Goal: Information Seeking & Learning: Learn about a topic

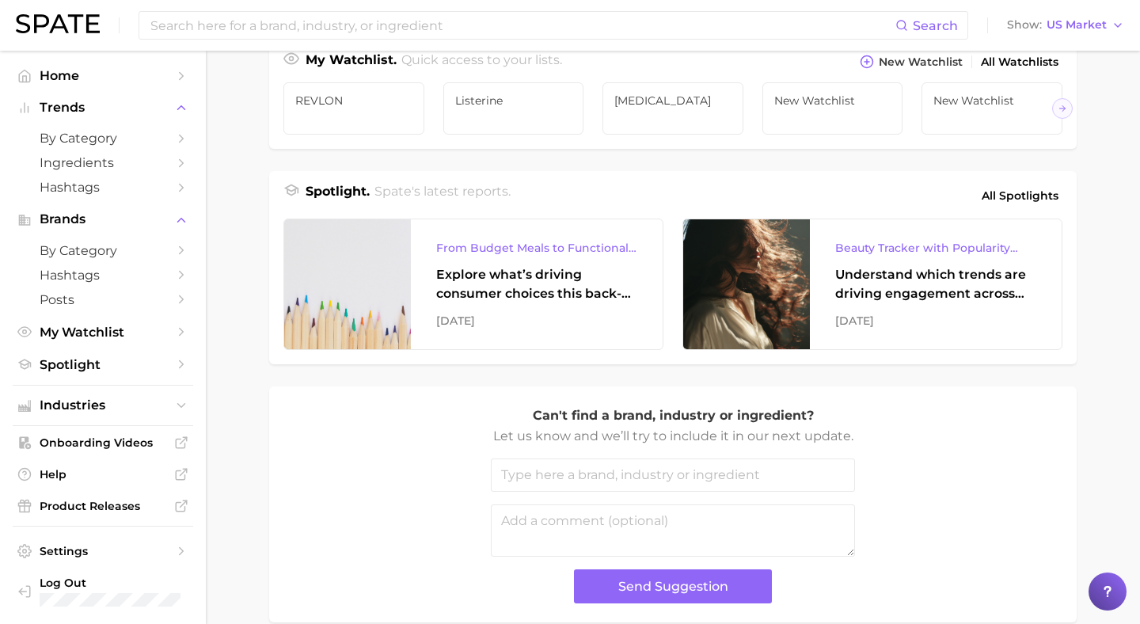
scroll to position [625, 0]
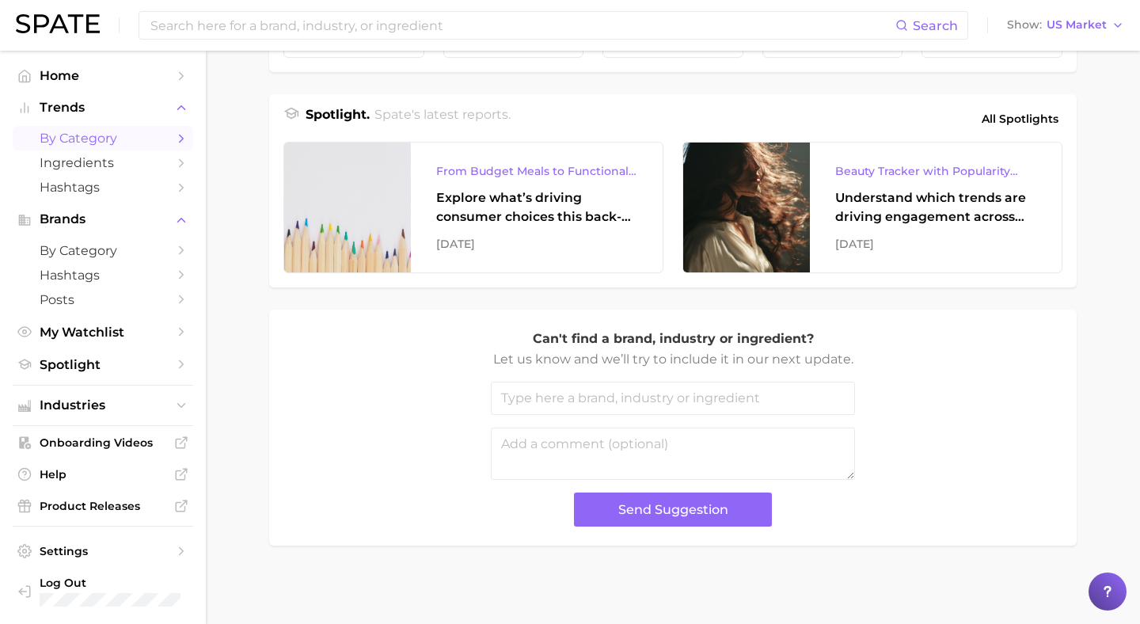
click at [101, 136] on span "by Category" at bounding box center [103, 138] width 127 height 15
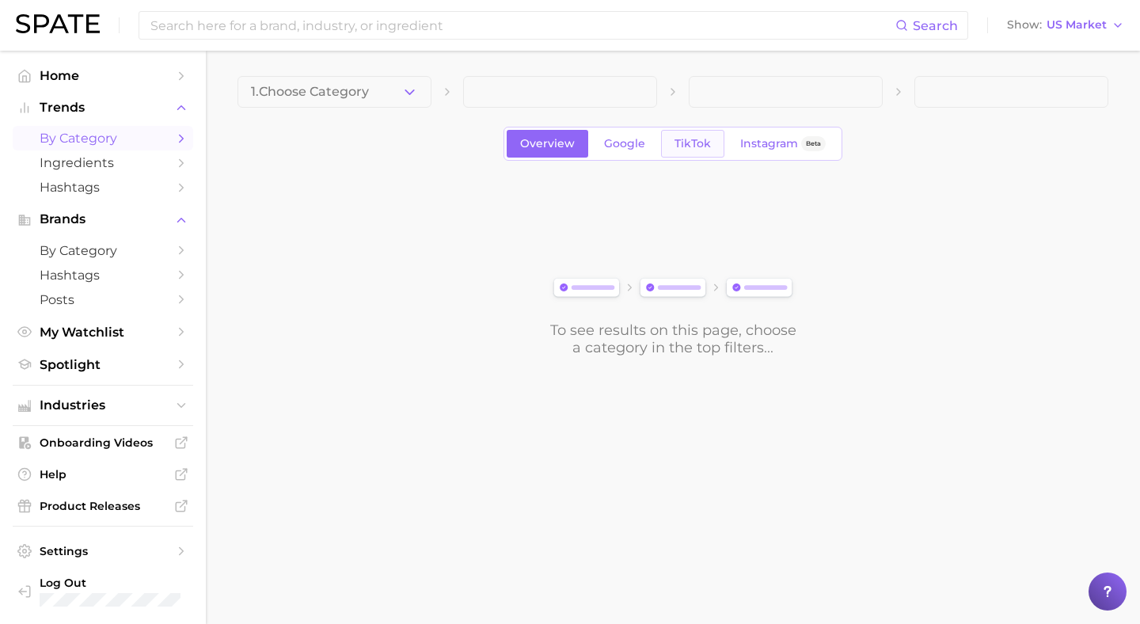
click at [682, 152] on link "TikTok" at bounding box center [692, 144] width 63 height 28
click at [370, 95] on span at bounding box center [335, 92] width 194 height 32
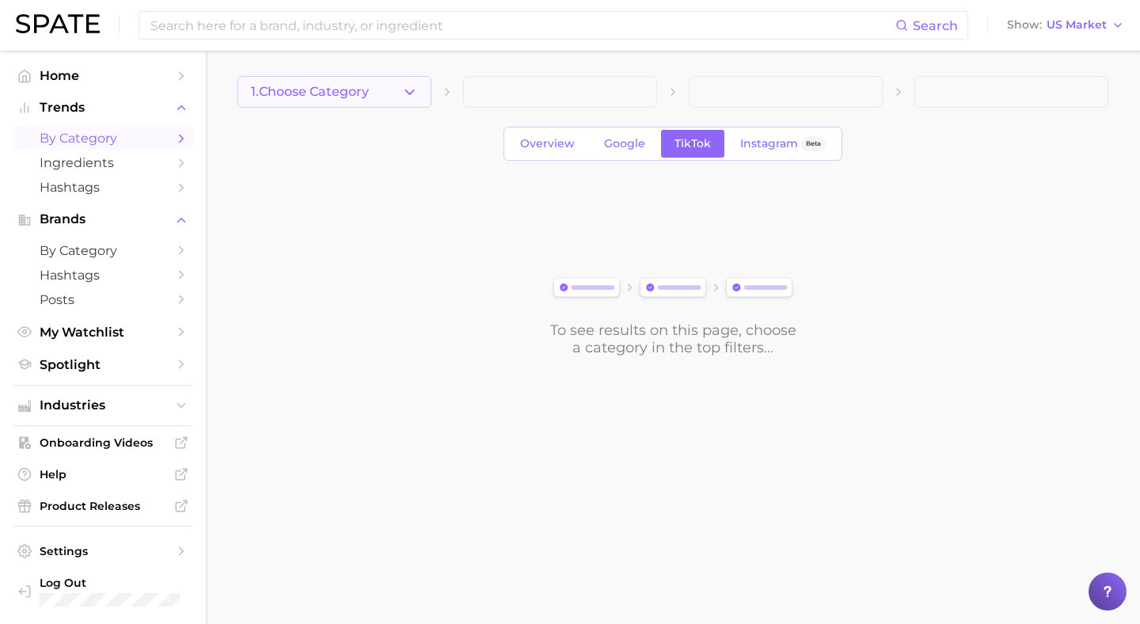
click at [404, 91] on icon "button" at bounding box center [409, 92] width 17 height 17
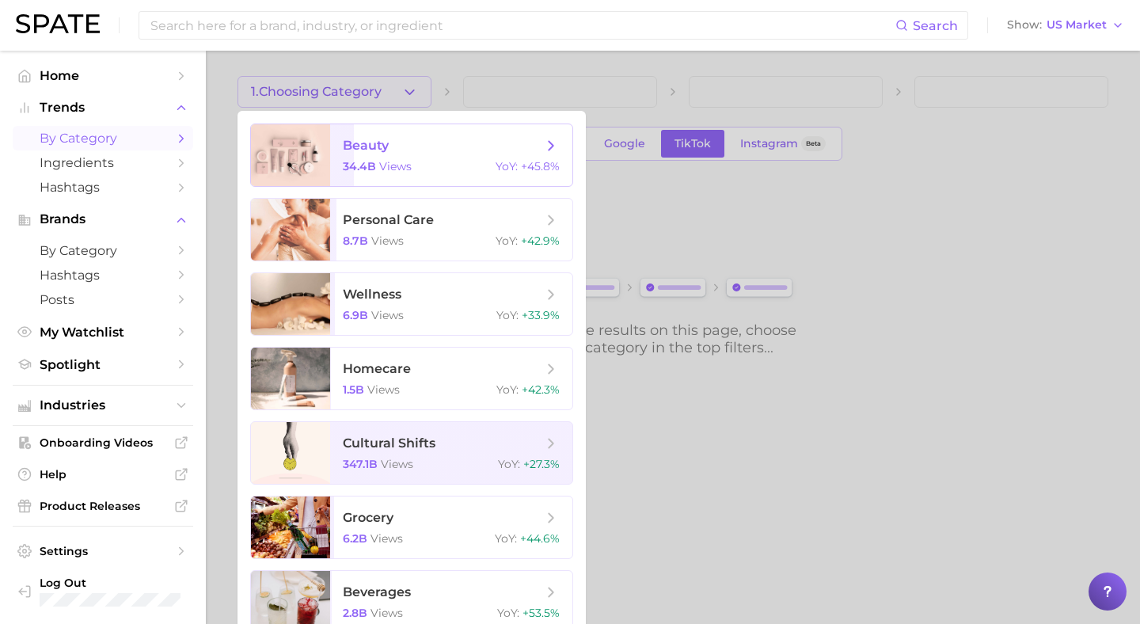
click at [359, 144] on span "beauty" at bounding box center [366, 145] width 46 height 15
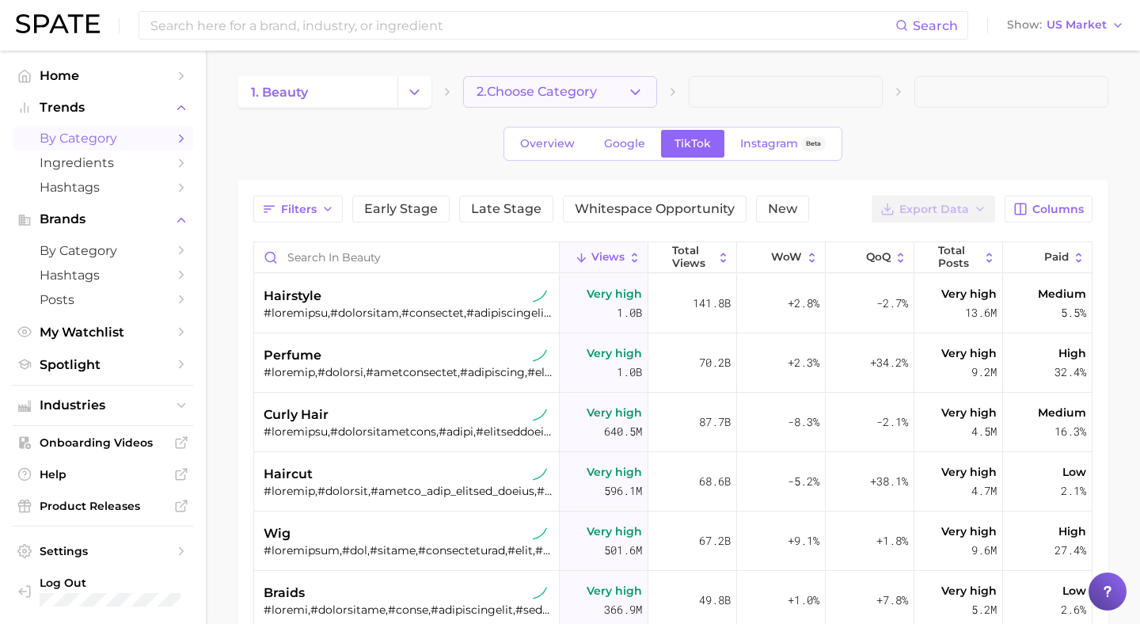
click at [511, 92] on span "2. Choose Category" at bounding box center [537, 92] width 120 height 14
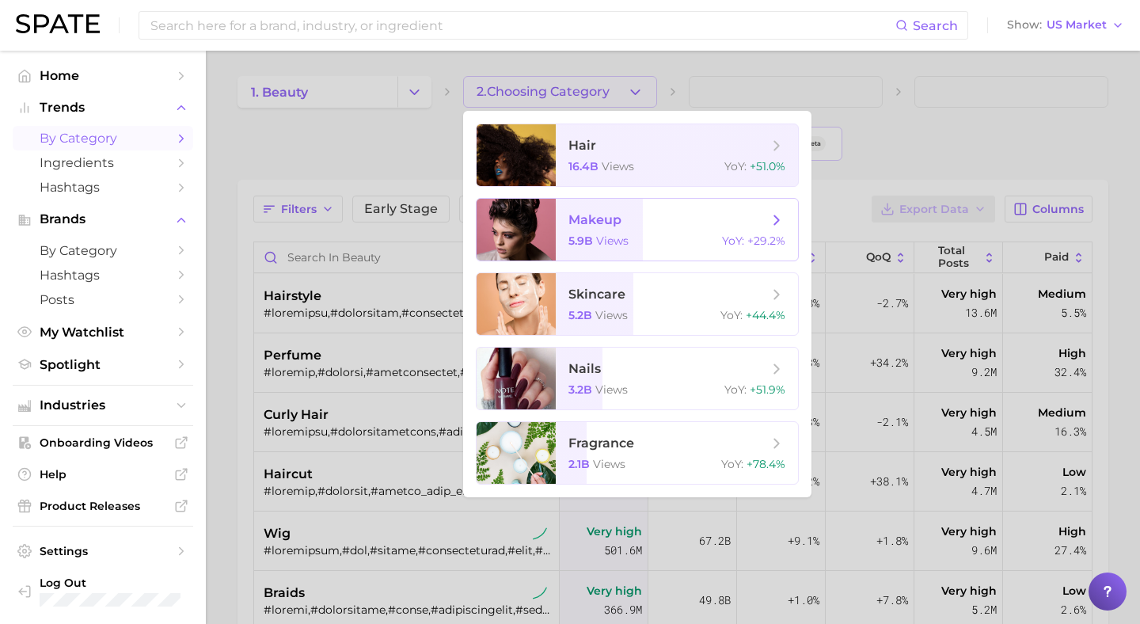
click at [599, 215] on span "makeup" at bounding box center [594, 219] width 53 height 15
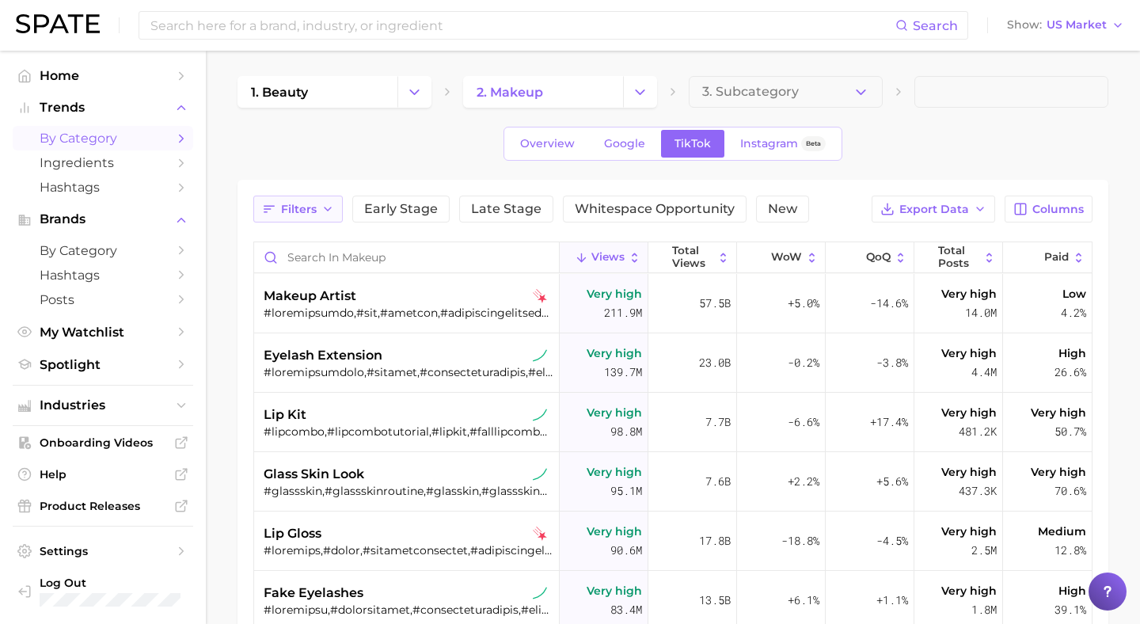
click at [314, 210] on span "Filters" at bounding box center [299, 209] width 36 height 13
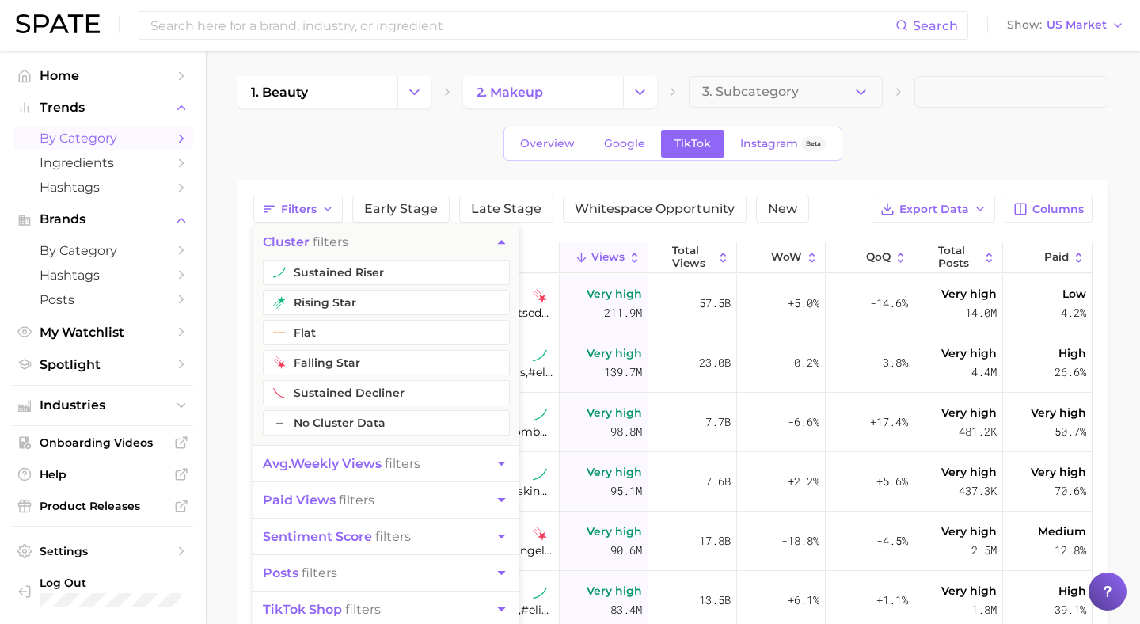
click at [330, 454] on button "avg. weekly views filters" at bounding box center [386, 464] width 266 height 36
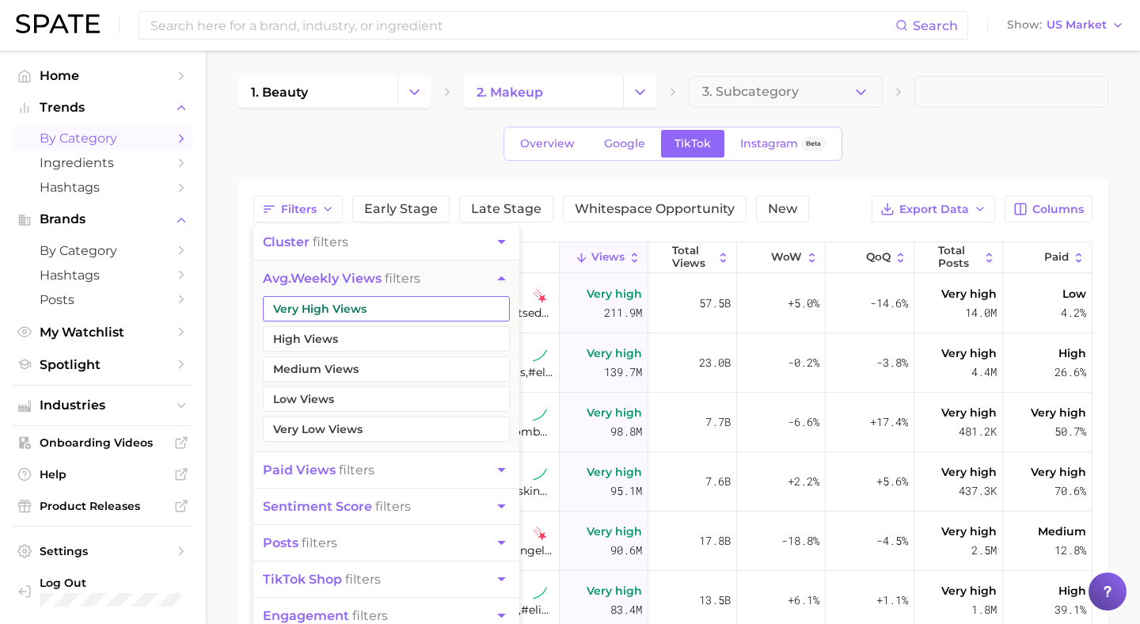
click at [334, 303] on button "Very High Views" at bounding box center [386, 308] width 247 height 25
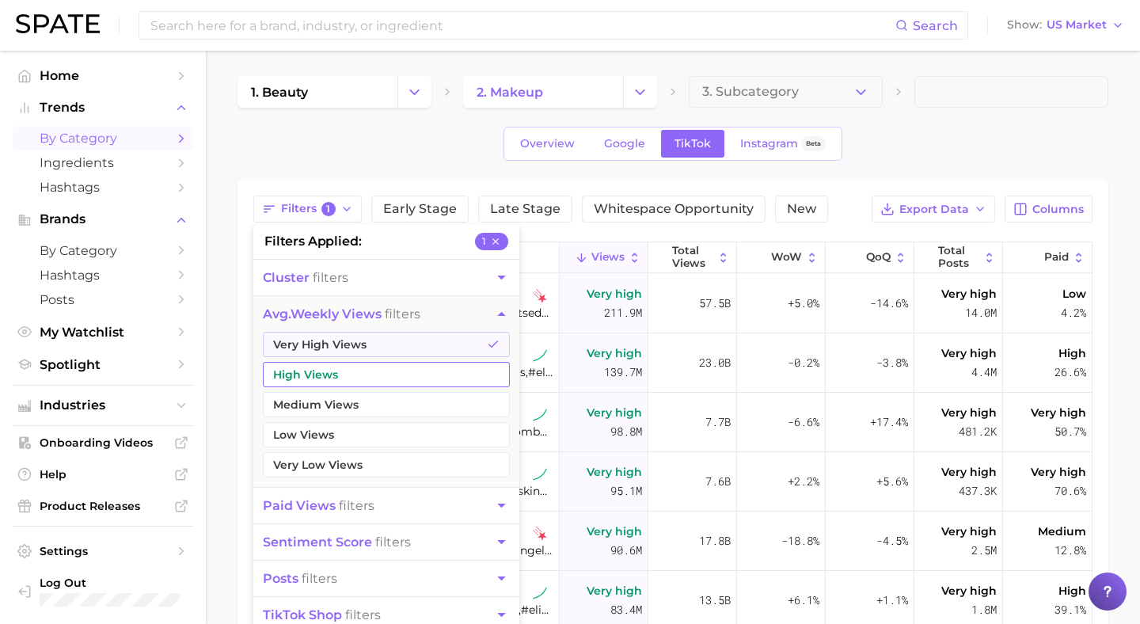
click at [330, 364] on button "High Views" at bounding box center [386, 374] width 247 height 25
click at [460, 316] on button "avg. weekly views filters" at bounding box center [386, 314] width 266 height 36
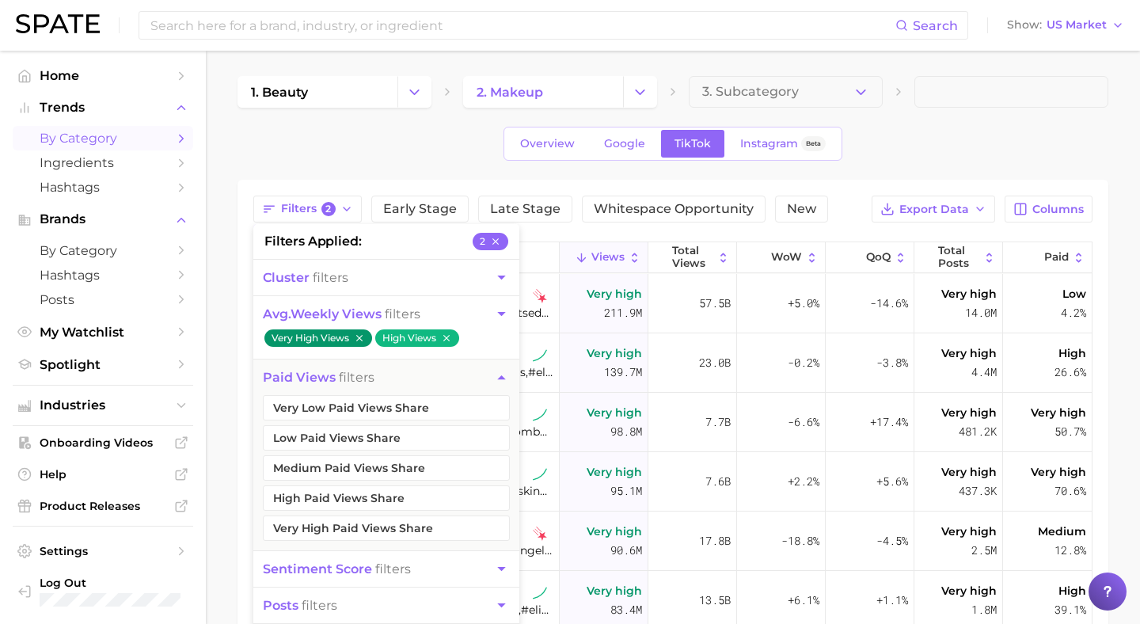
click at [494, 378] on icon "button" at bounding box center [501, 377] width 17 height 17
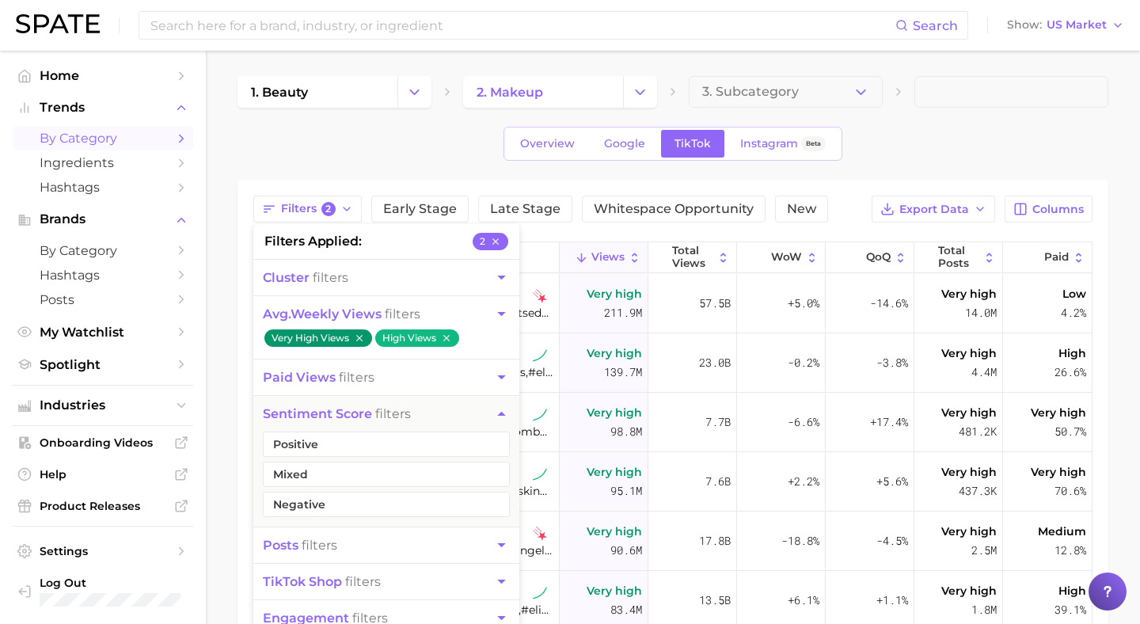
click at [494, 378] on icon "button" at bounding box center [501, 377] width 17 height 17
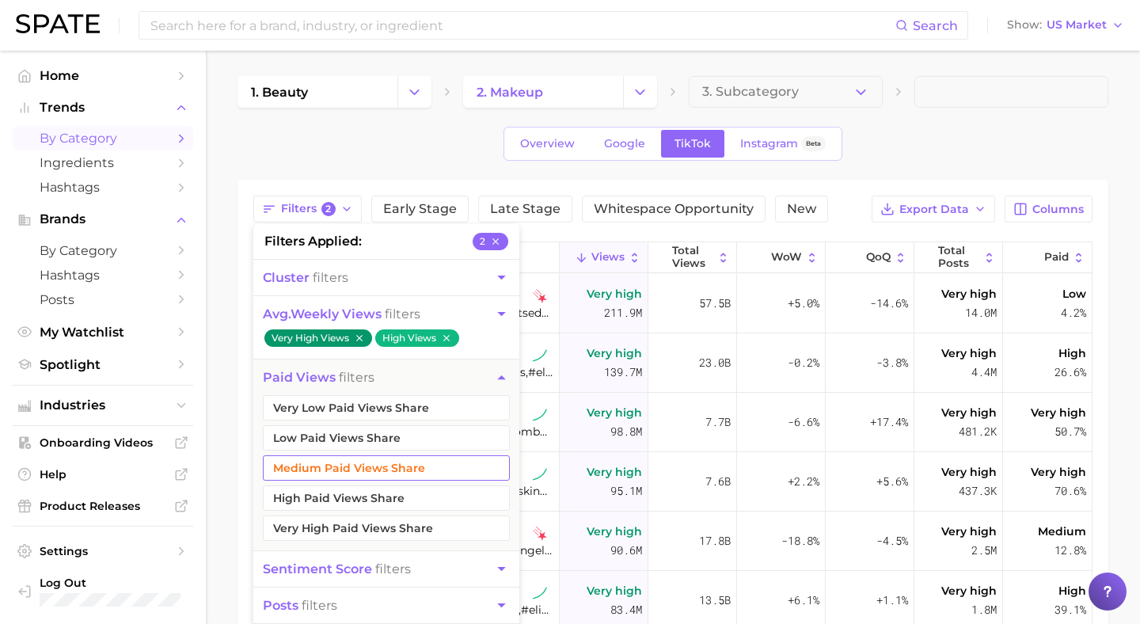
click at [390, 473] on button "Medium Paid Views Share" at bounding box center [386, 467] width 247 height 25
click at [390, 444] on button "Low Paid Views Share" at bounding box center [386, 437] width 247 height 25
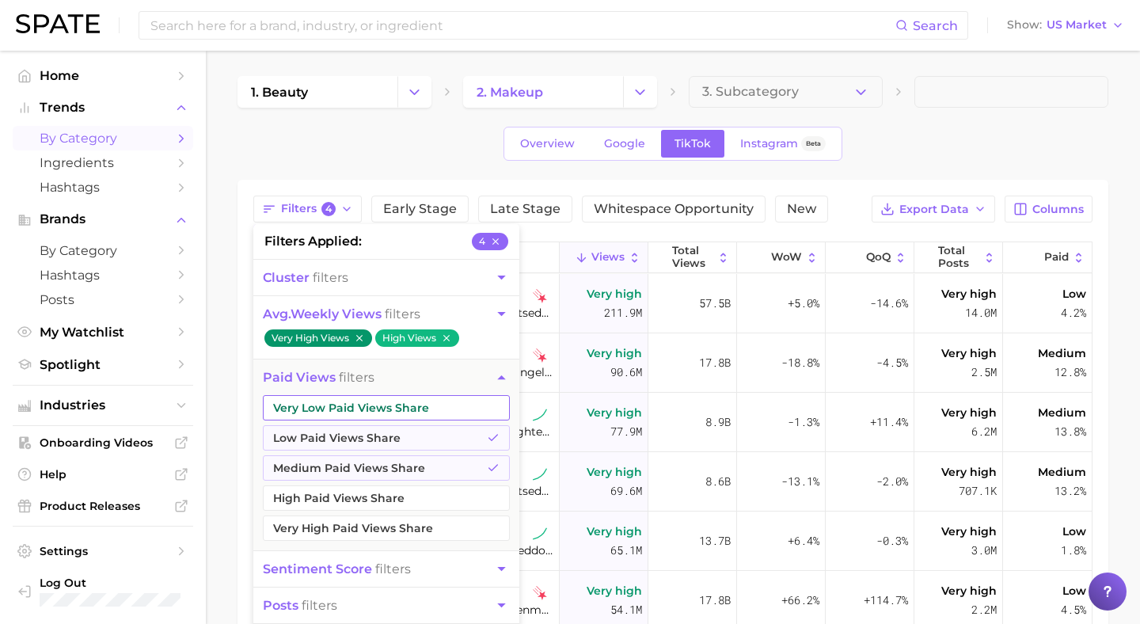
click at [396, 412] on button "Very Low Paid Views Share" at bounding box center [386, 407] width 247 height 25
click at [496, 377] on icon "button" at bounding box center [501, 377] width 17 height 17
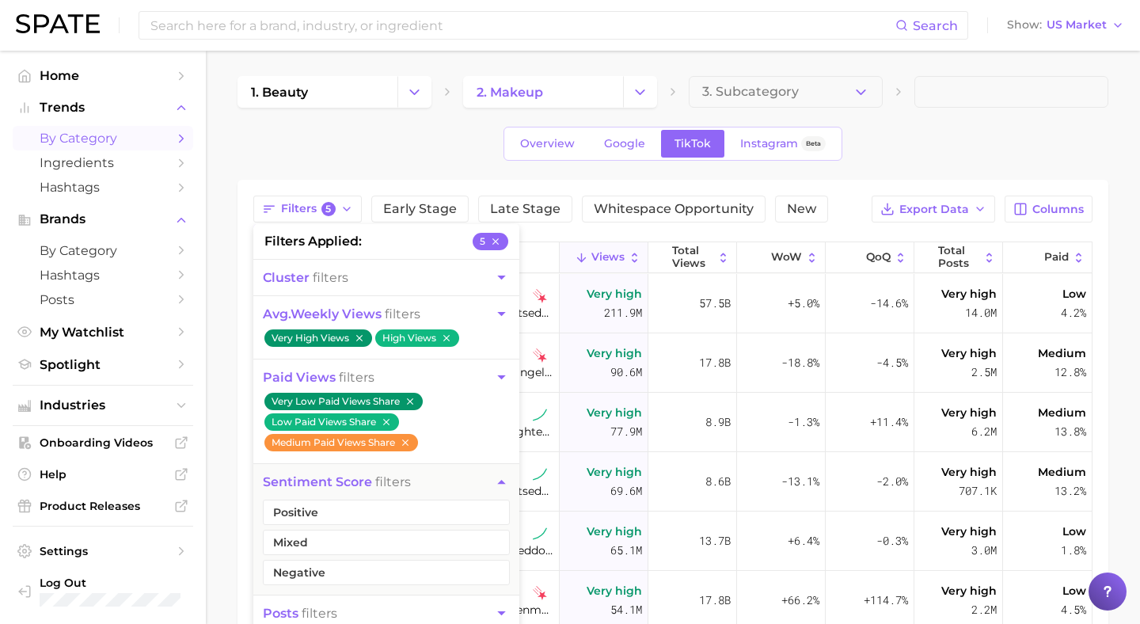
click at [935, 131] on div "Overview Google TikTok Instagram Beta" at bounding box center [673, 144] width 871 height 34
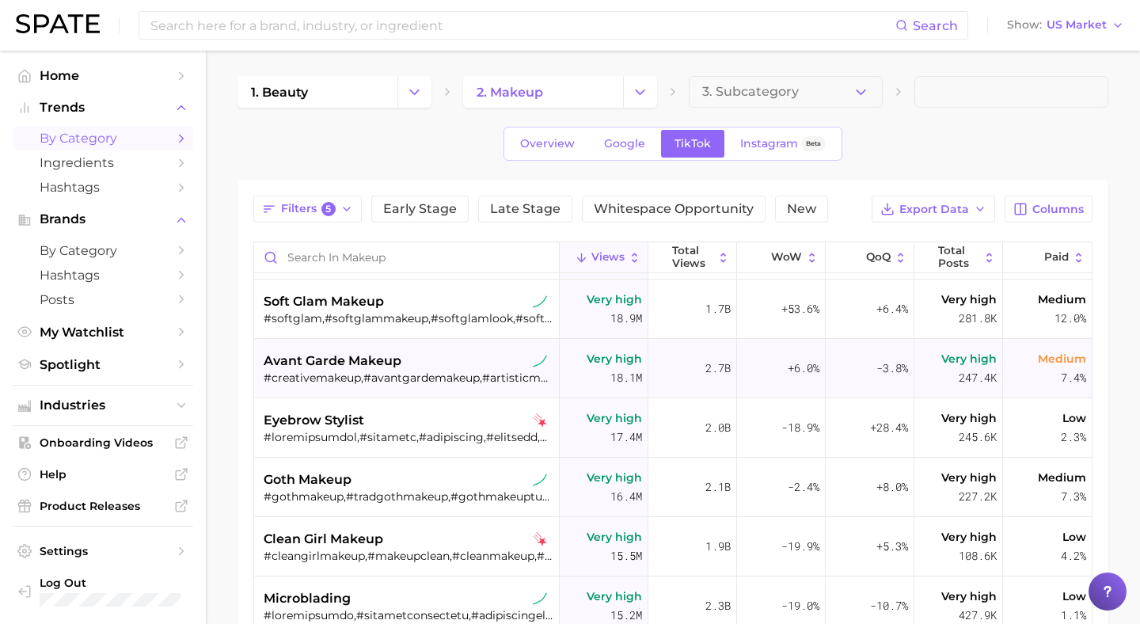
scroll to position [887, 0]
click at [435, 360] on div "avant garde makeup" at bounding box center [409, 359] width 290 height 19
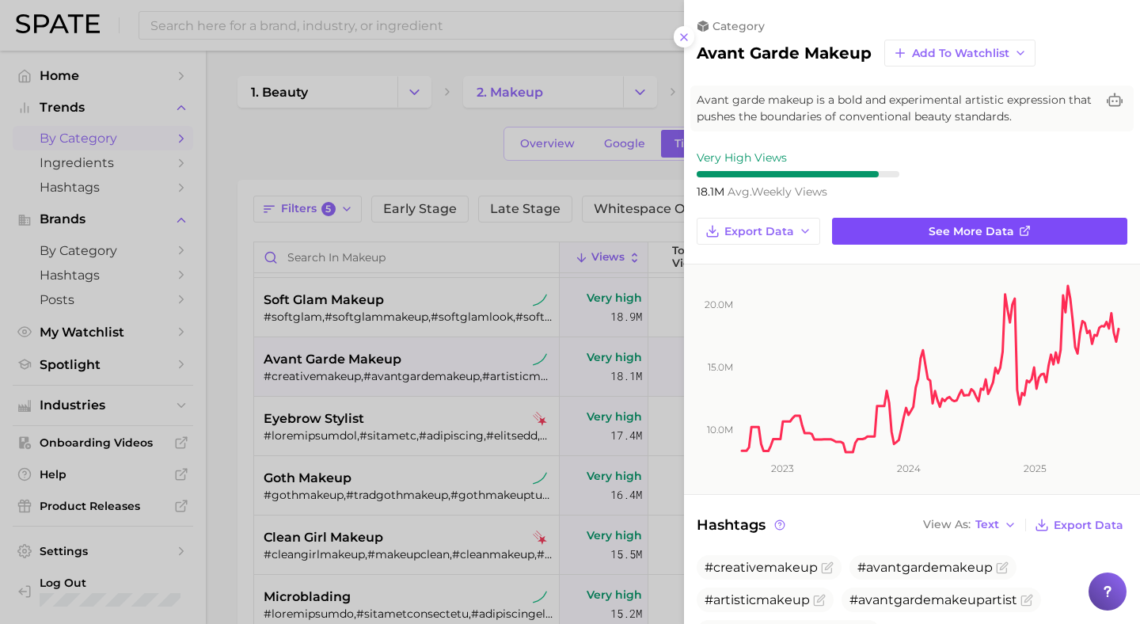
click at [962, 231] on span "See more data" at bounding box center [972, 231] width 86 height 13
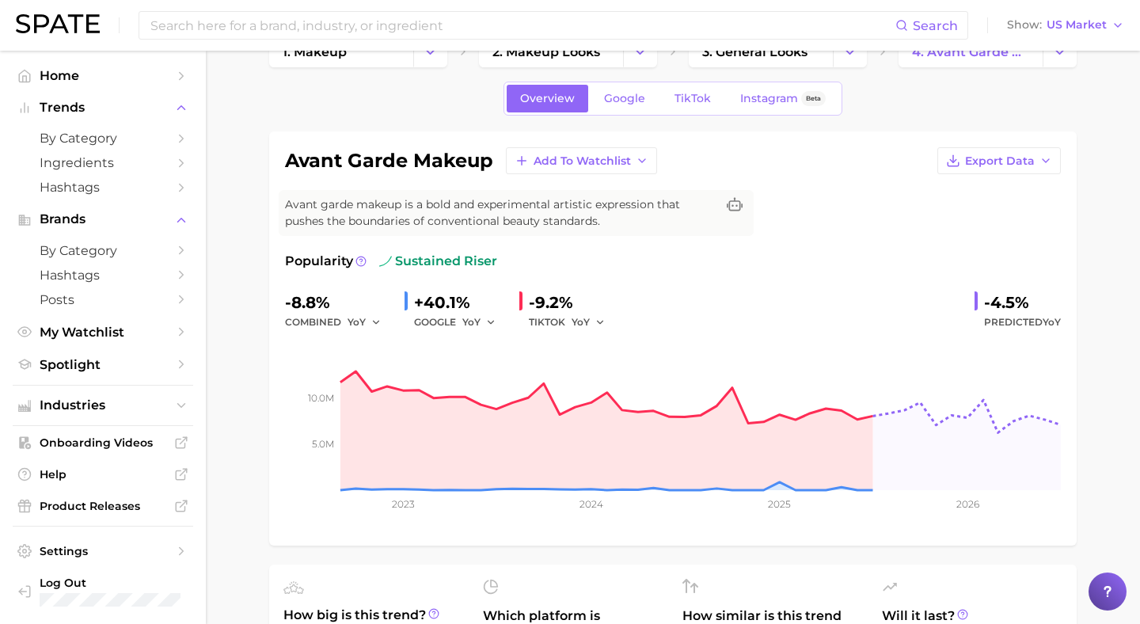
scroll to position [34, 0]
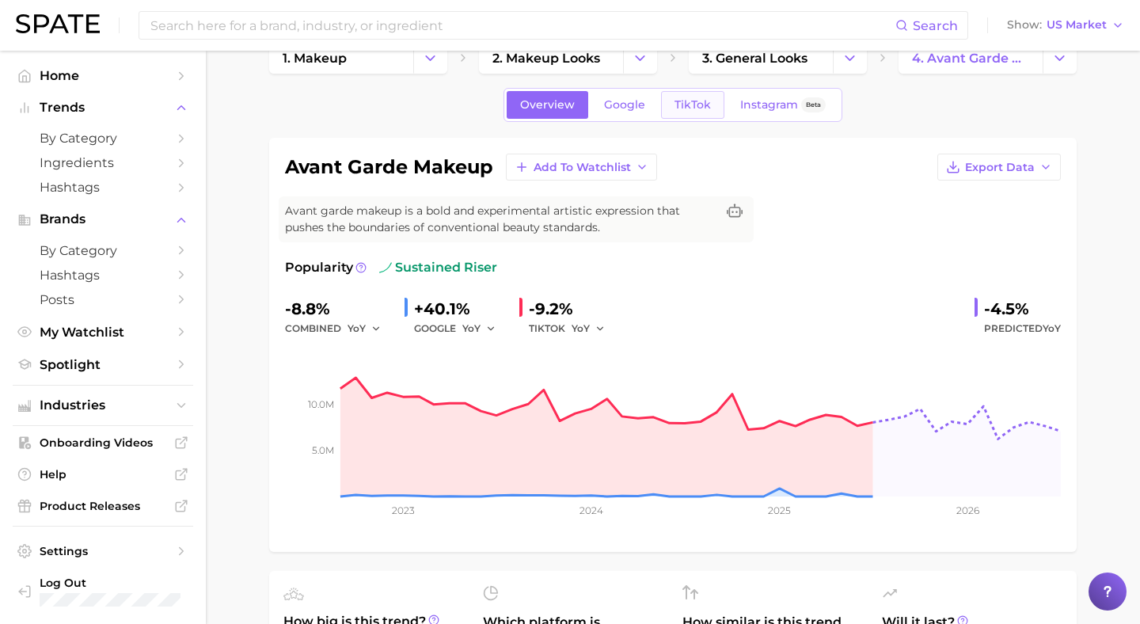
click at [696, 101] on span "TikTok" at bounding box center [693, 104] width 36 height 13
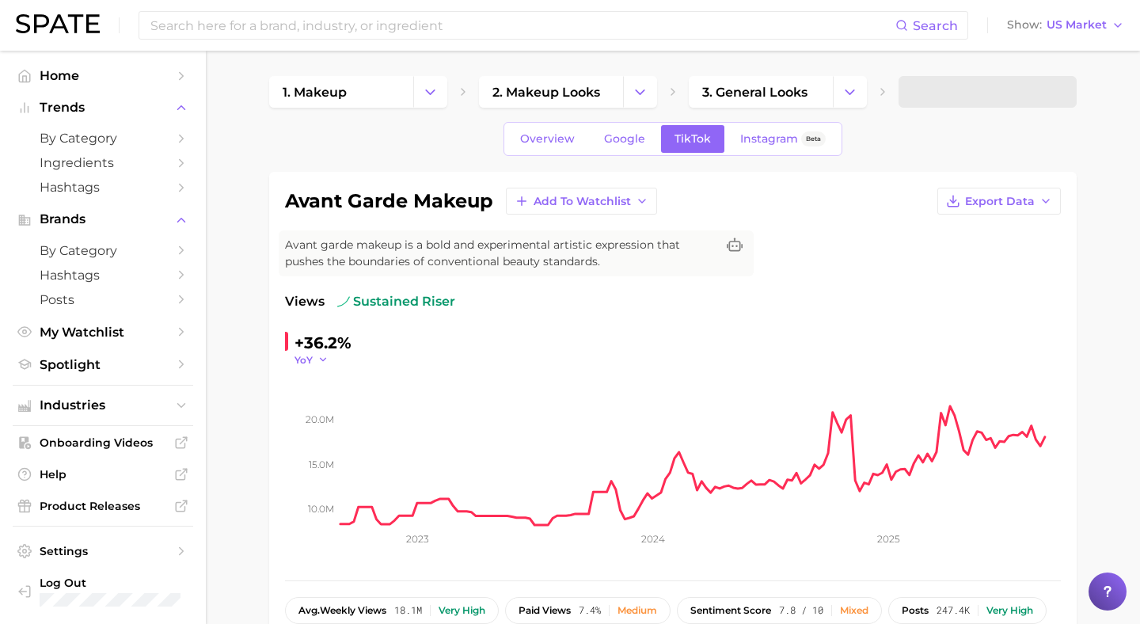
click at [325, 356] on icon "button" at bounding box center [322, 359] width 11 height 11
click at [322, 483] on icon "10.0m 15.0m 20.0m 2023 2024 2025" at bounding box center [673, 466] width 776 height 198
click at [314, 355] on button "YoY" at bounding box center [312, 359] width 34 height 13
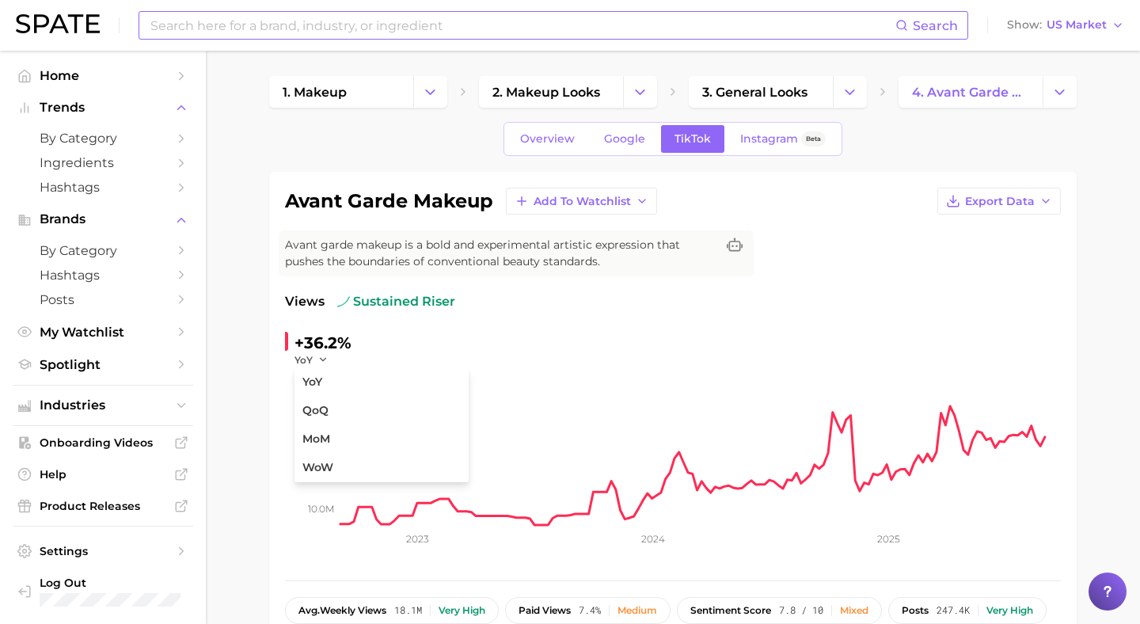
scroll to position [34, 0]
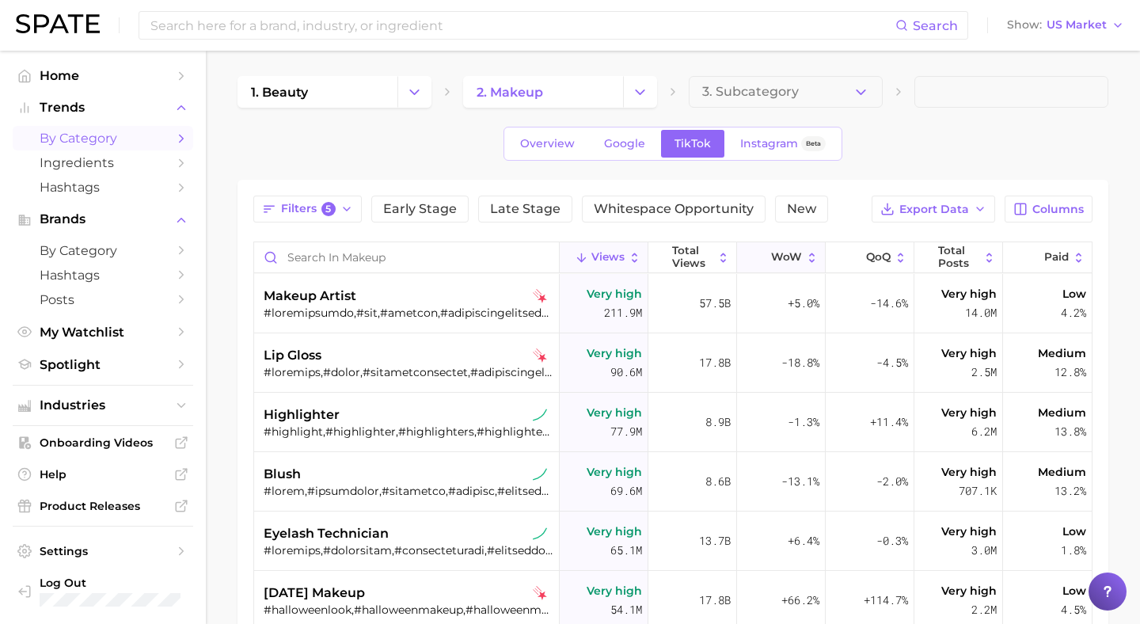
click at [789, 259] on span "WoW" at bounding box center [786, 257] width 31 height 13
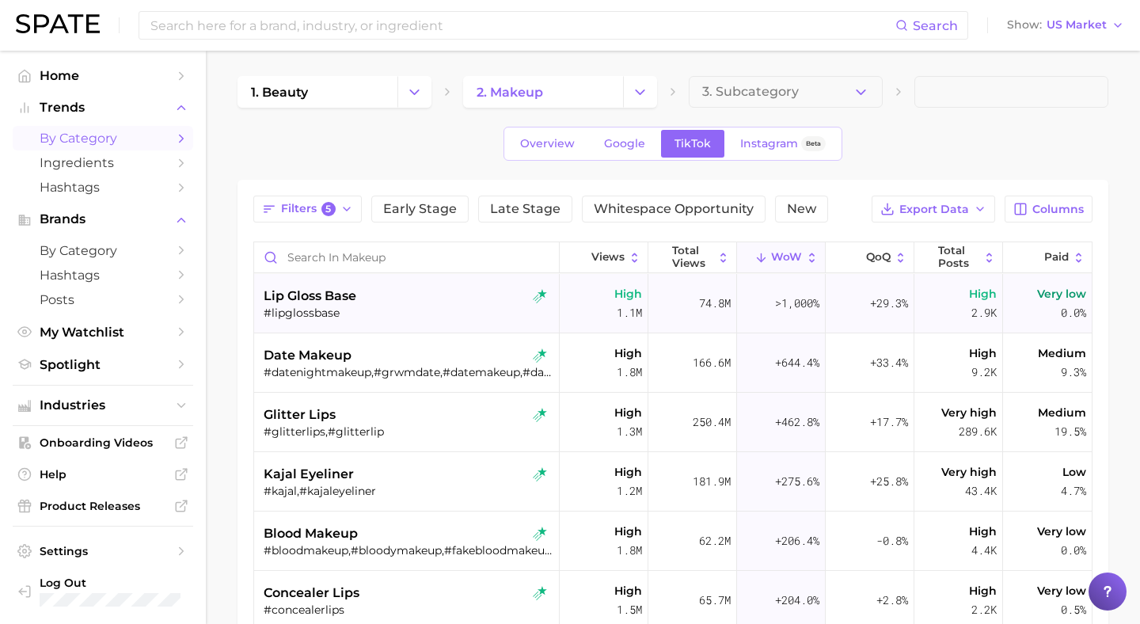
click at [419, 327] on div "lip gloss base #lipglossbase" at bounding box center [409, 303] width 290 height 59
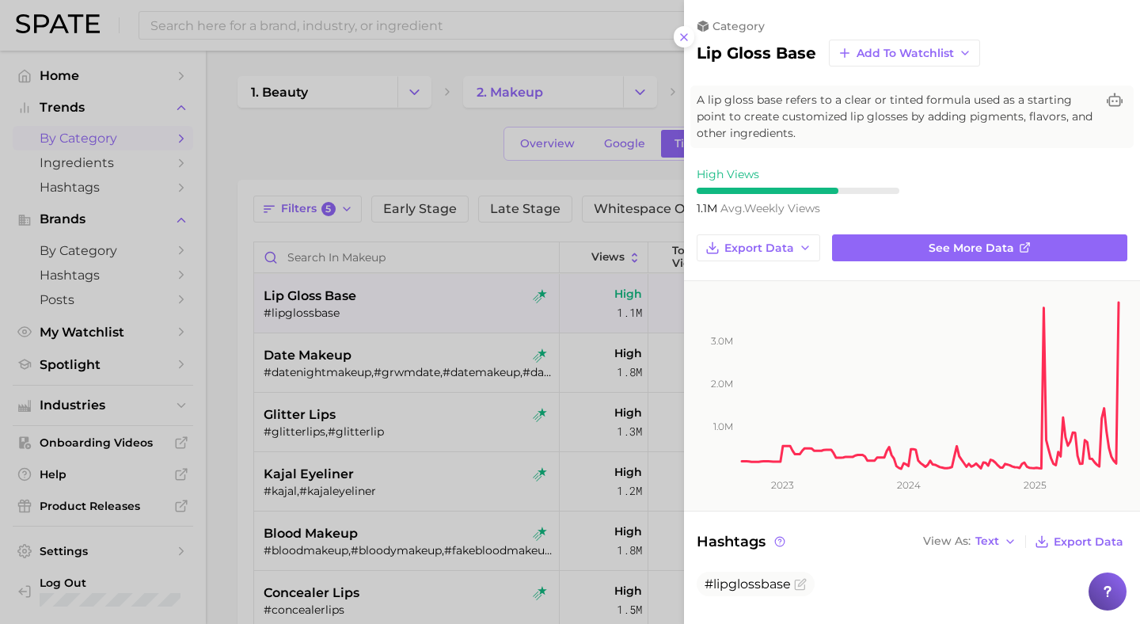
click at [480, 134] on div at bounding box center [570, 312] width 1140 height 624
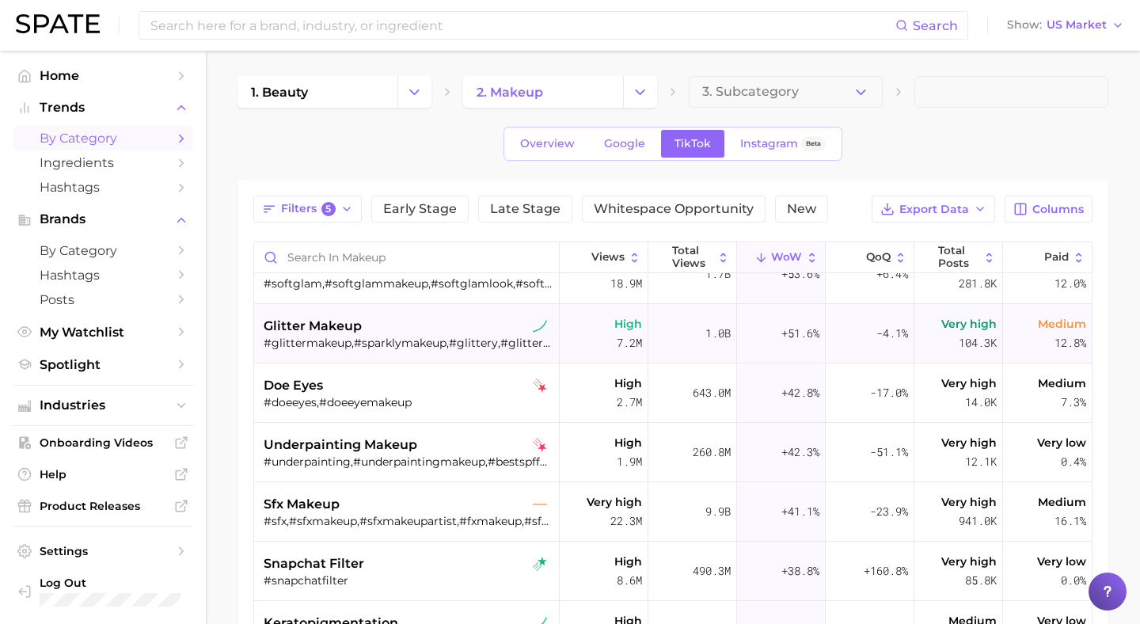
scroll to position [983, 0]
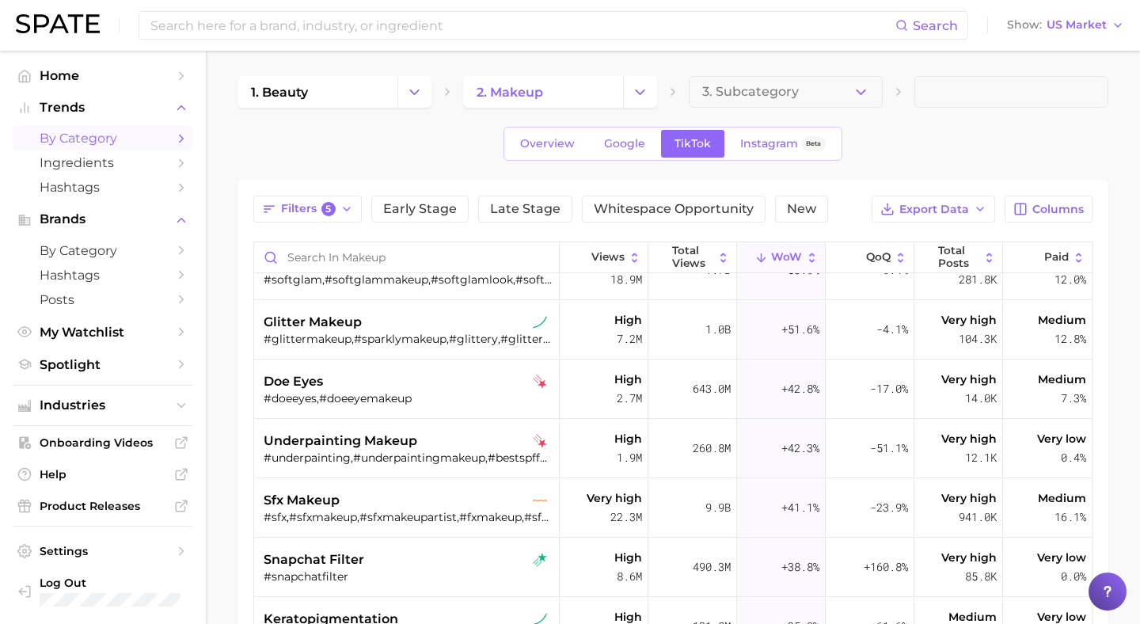
click at [793, 108] on div "1. beauty 2. makeup 3. Subcategory Overview Google TikTok Instagram Beta Filter…" at bounding box center [673, 478] width 871 height 805
click at [792, 88] on span "3. Subcategory" at bounding box center [750, 92] width 97 height 14
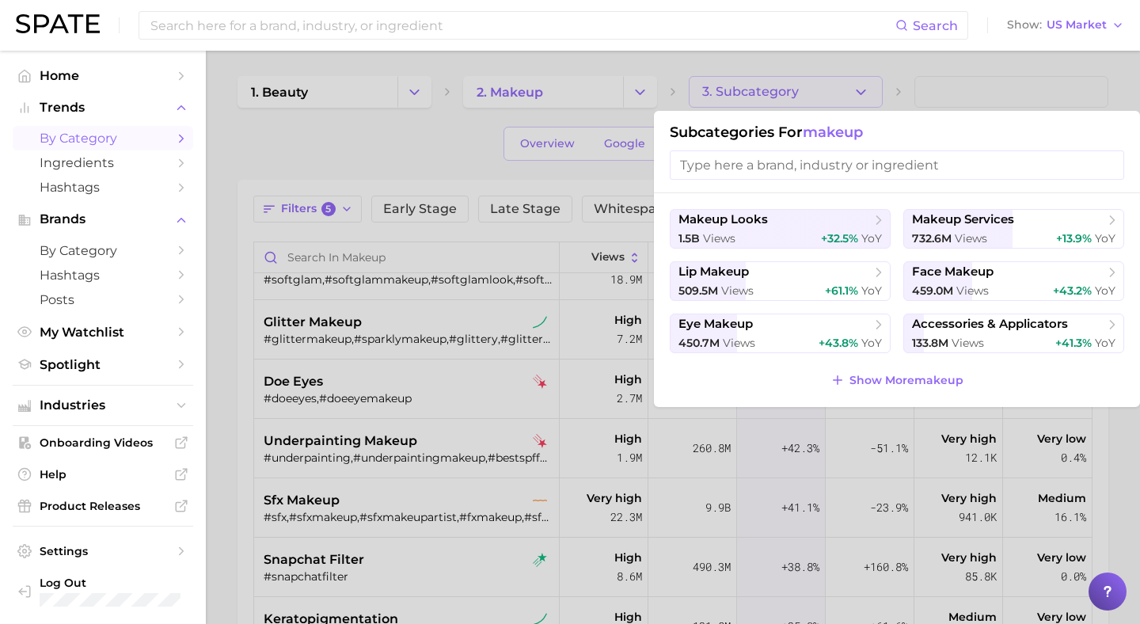
click at [465, 131] on div at bounding box center [570, 312] width 1140 height 624
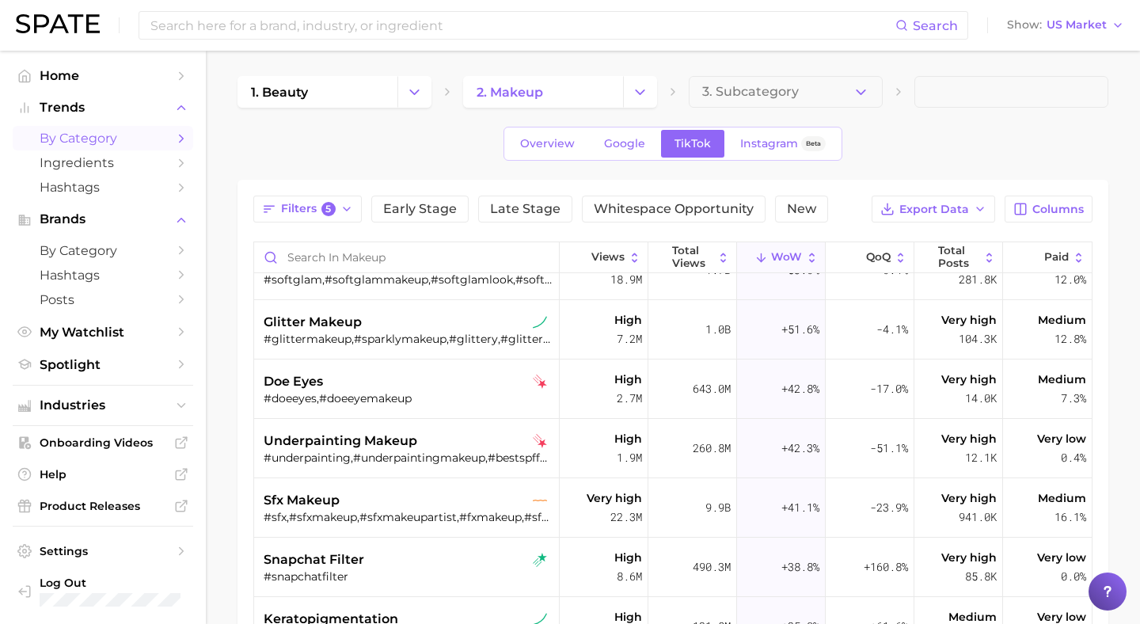
click at [641, 86] on icon "Change Category" at bounding box center [640, 92] width 17 height 17
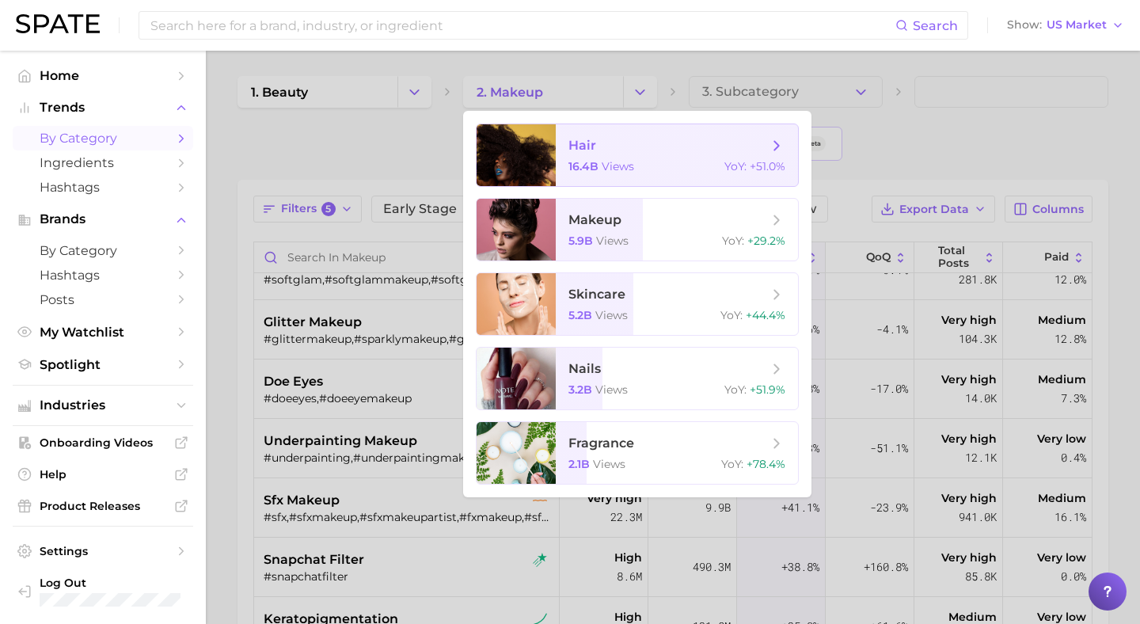
click at [640, 169] on div "16.4b views YoY : +51.0%" at bounding box center [676, 166] width 217 height 14
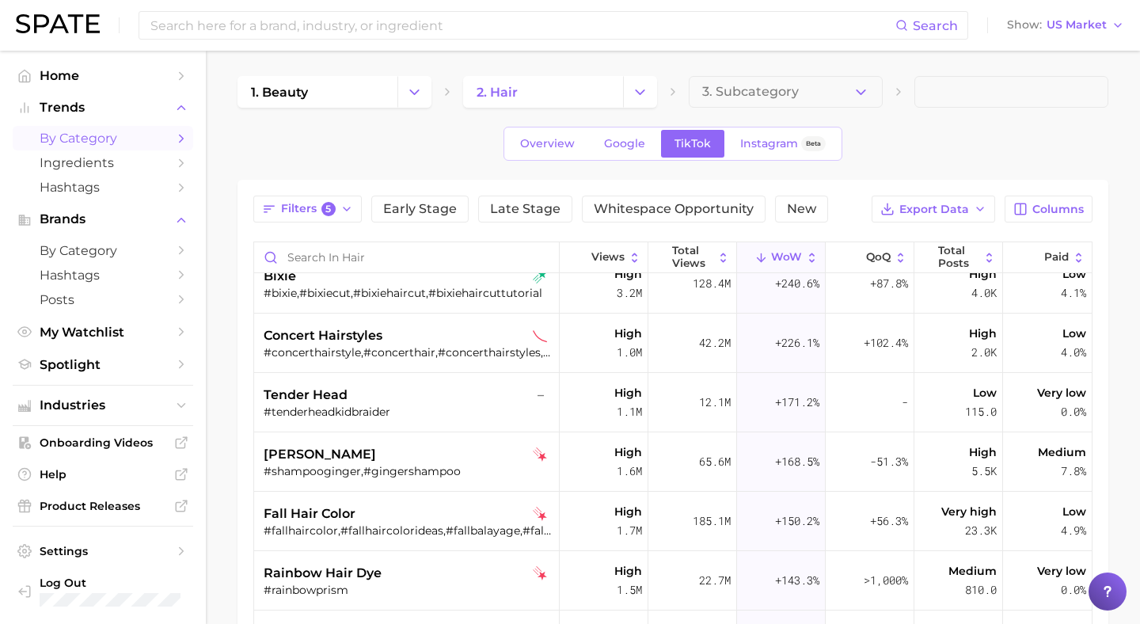
scroll to position [259, 0]
click at [646, 95] on icon "Change Category" at bounding box center [640, 92] width 17 height 17
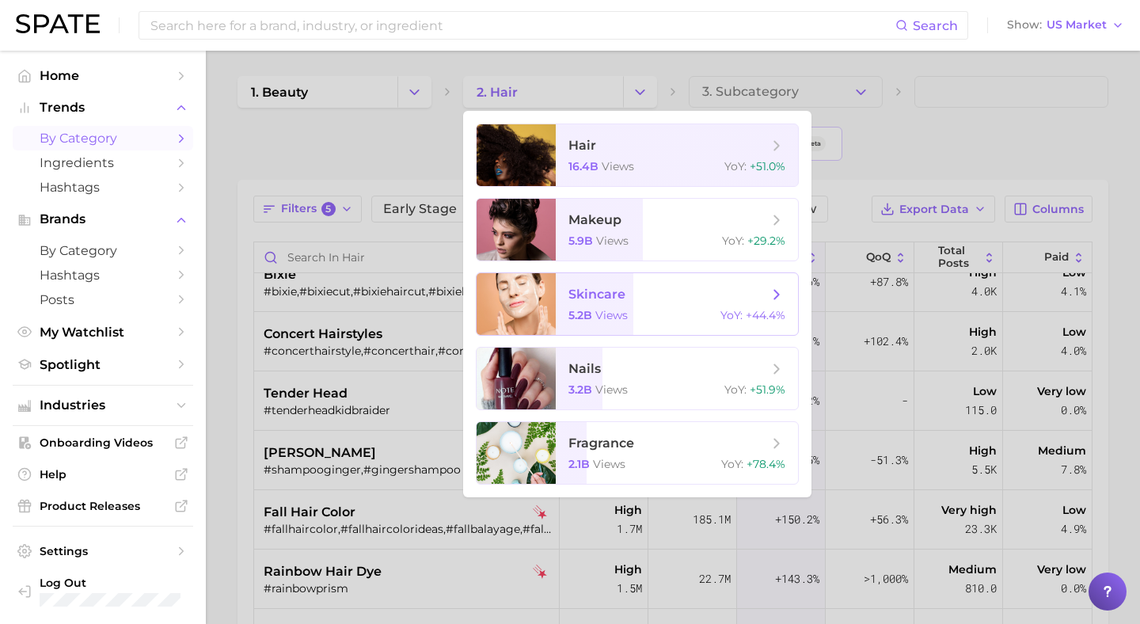
click at [642, 314] on div "5.2b views YoY : +44.4%" at bounding box center [676, 315] width 217 height 14
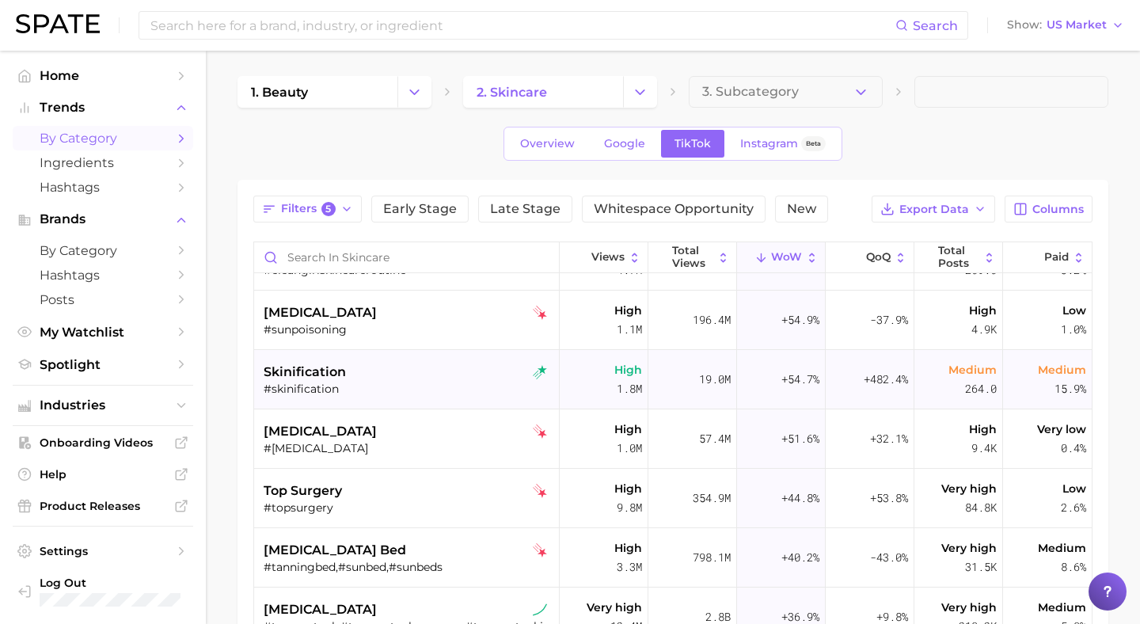
scroll to position [459, 0]
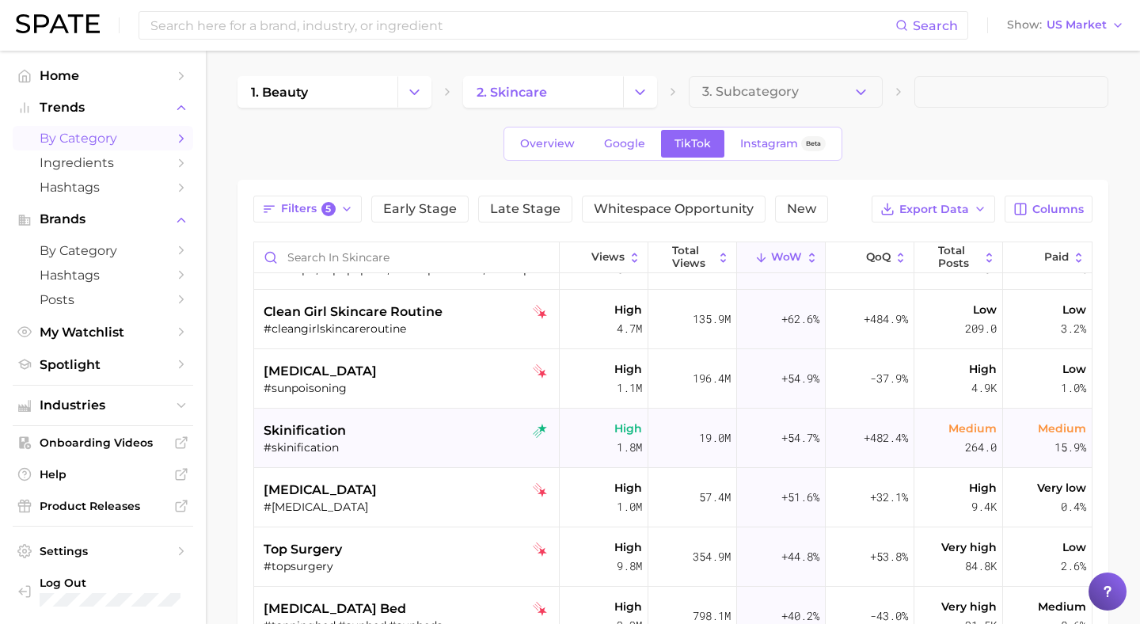
click at [412, 433] on div "skinification" at bounding box center [409, 430] width 290 height 19
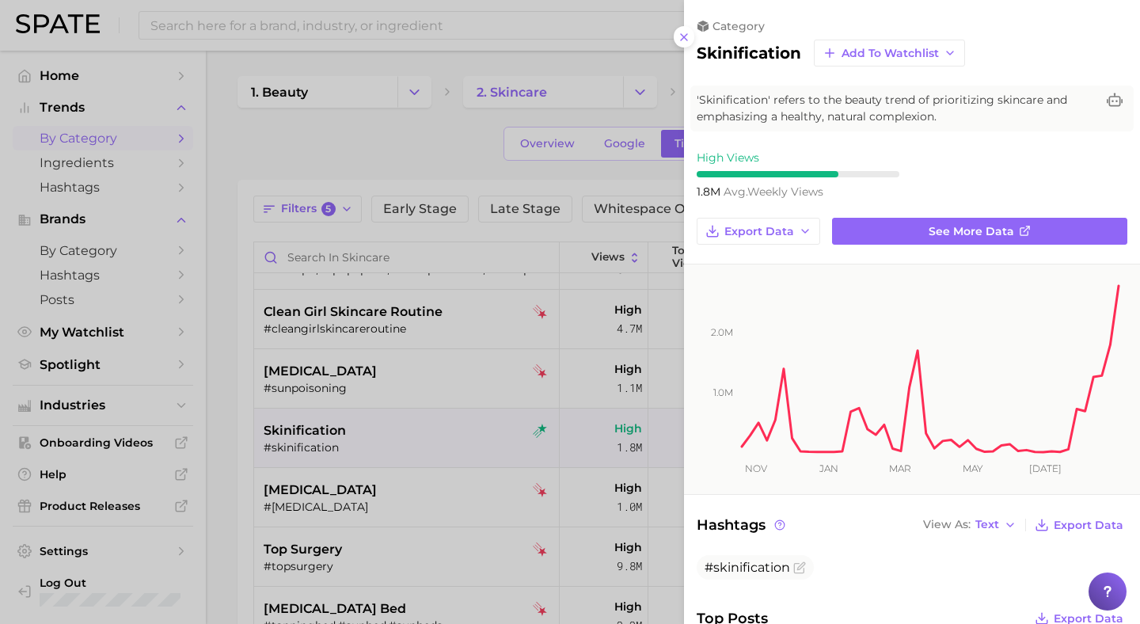
scroll to position [0, 0]
click at [686, 37] on icon at bounding box center [684, 37] width 13 height 13
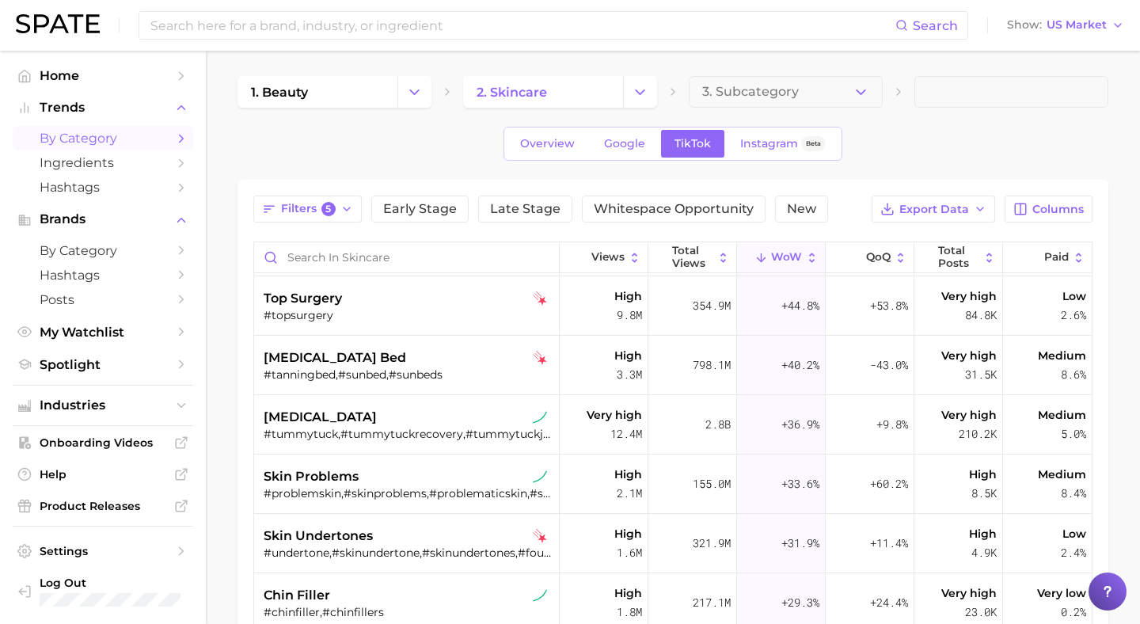
scroll to position [543, 0]
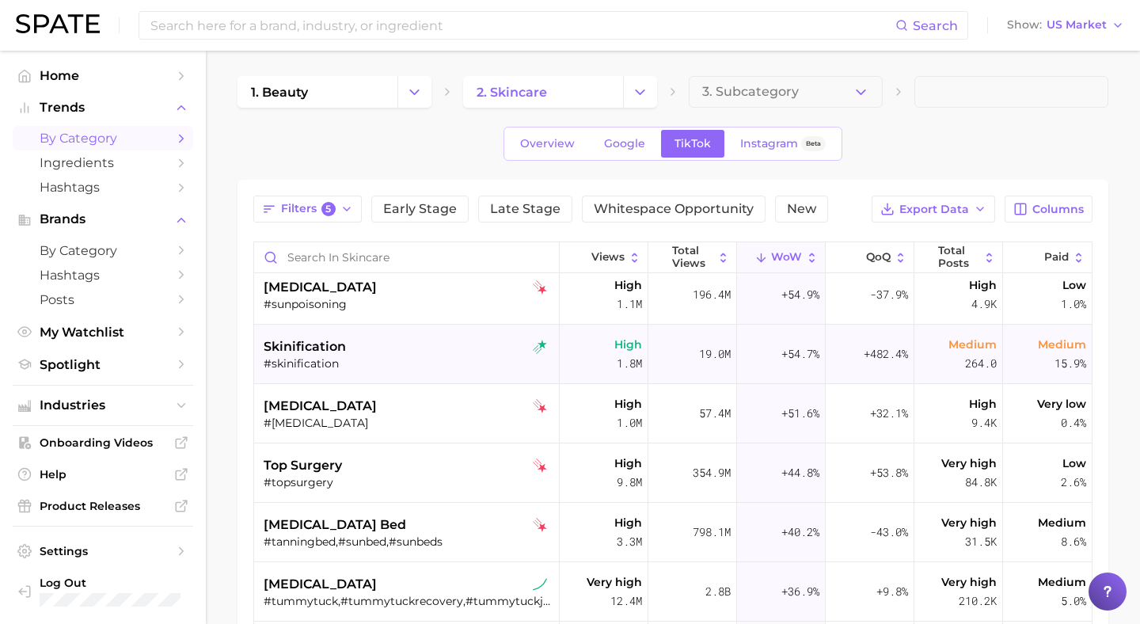
click at [435, 372] on div "skinification #skinification" at bounding box center [409, 354] width 290 height 59
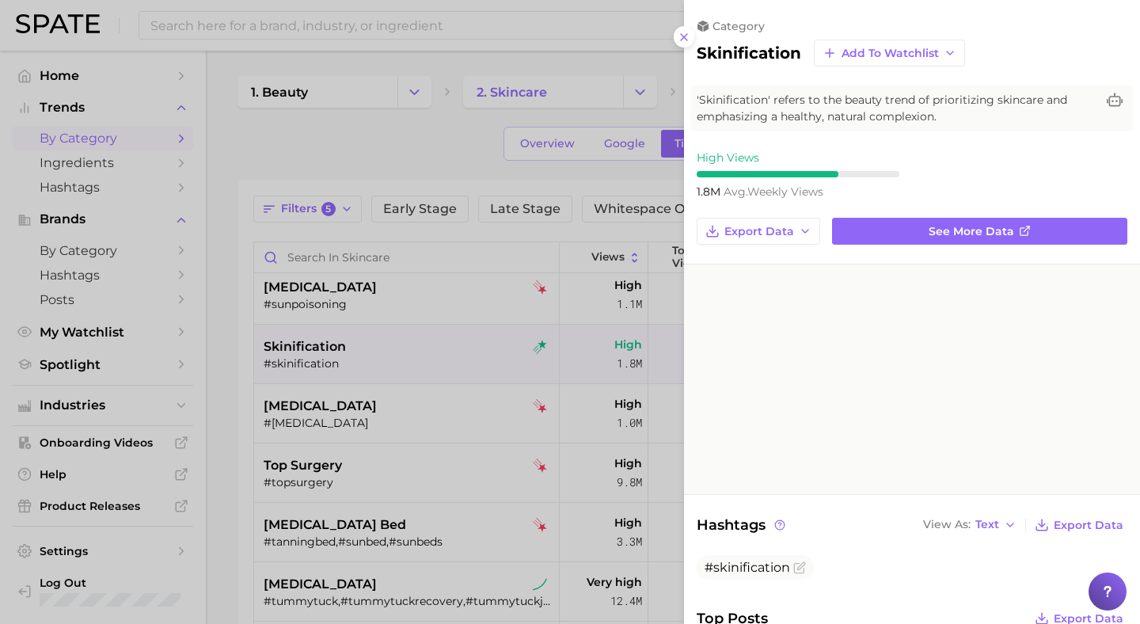
scroll to position [0, 0]
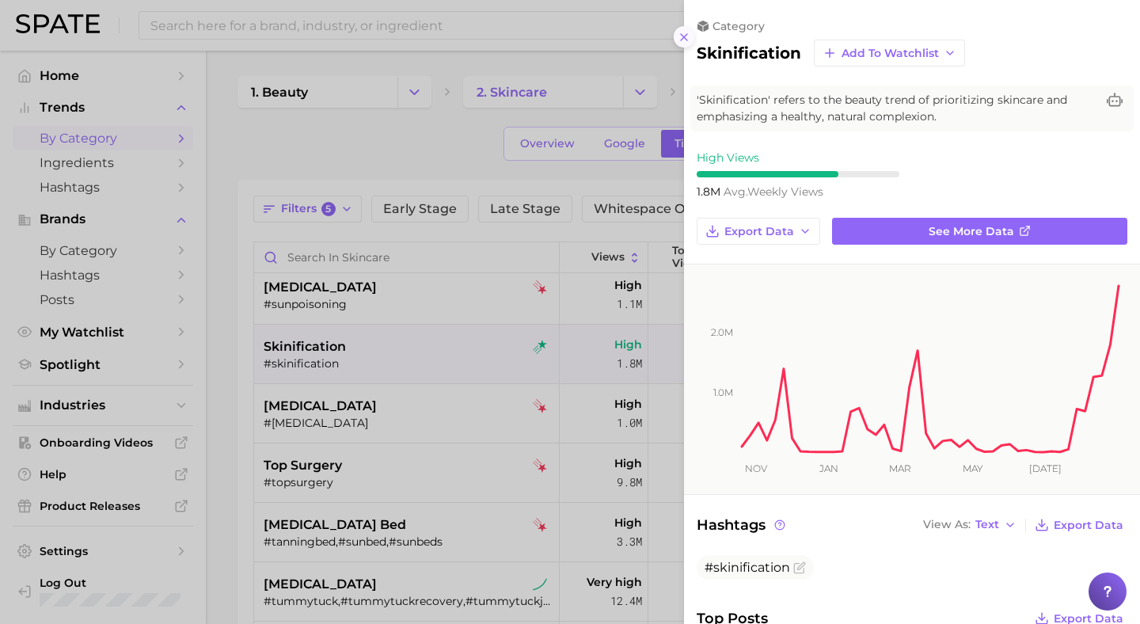
click at [685, 41] on icon at bounding box center [684, 37] width 13 height 13
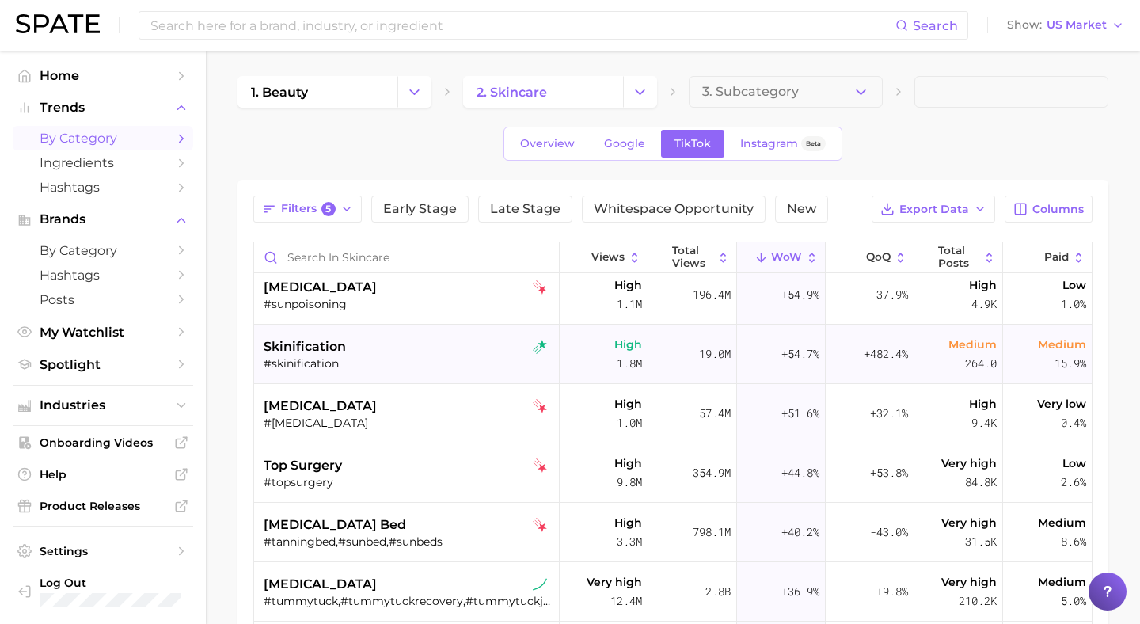
click at [382, 365] on div "#skinification" at bounding box center [409, 363] width 290 height 14
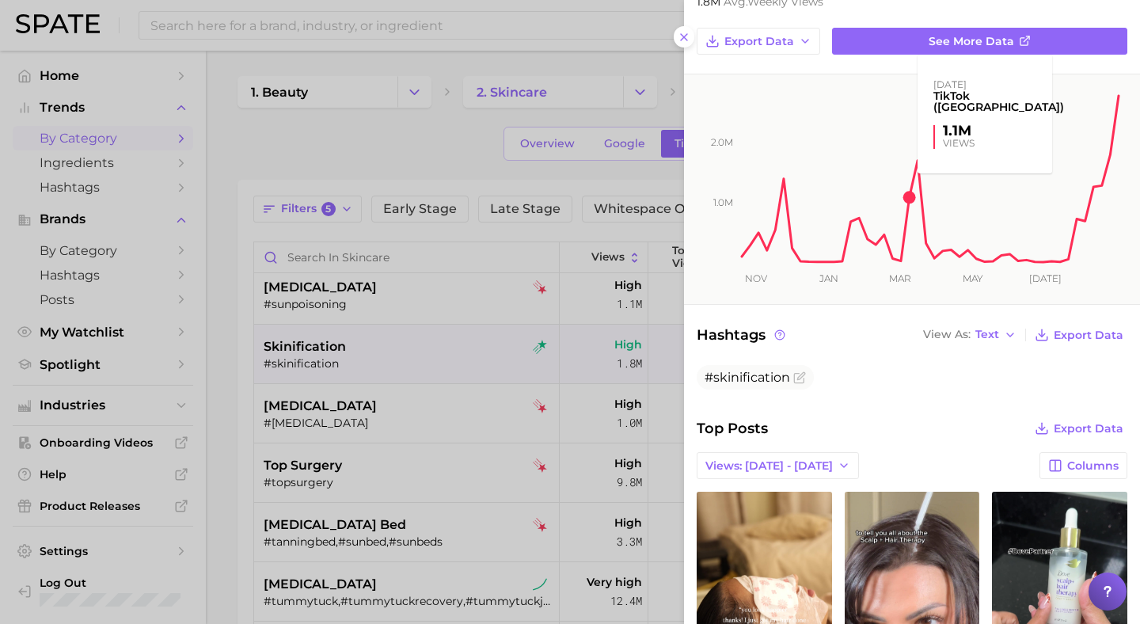
scroll to position [443, 0]
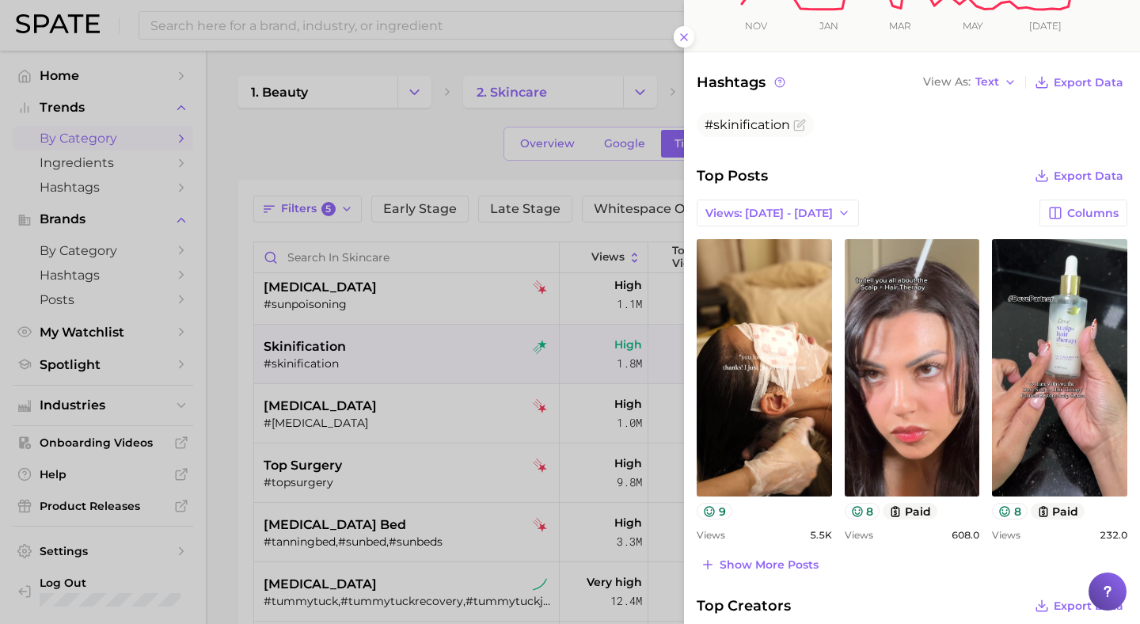
click at [530, 357] on div at bounding box center [570, 312] width 1140 height 624
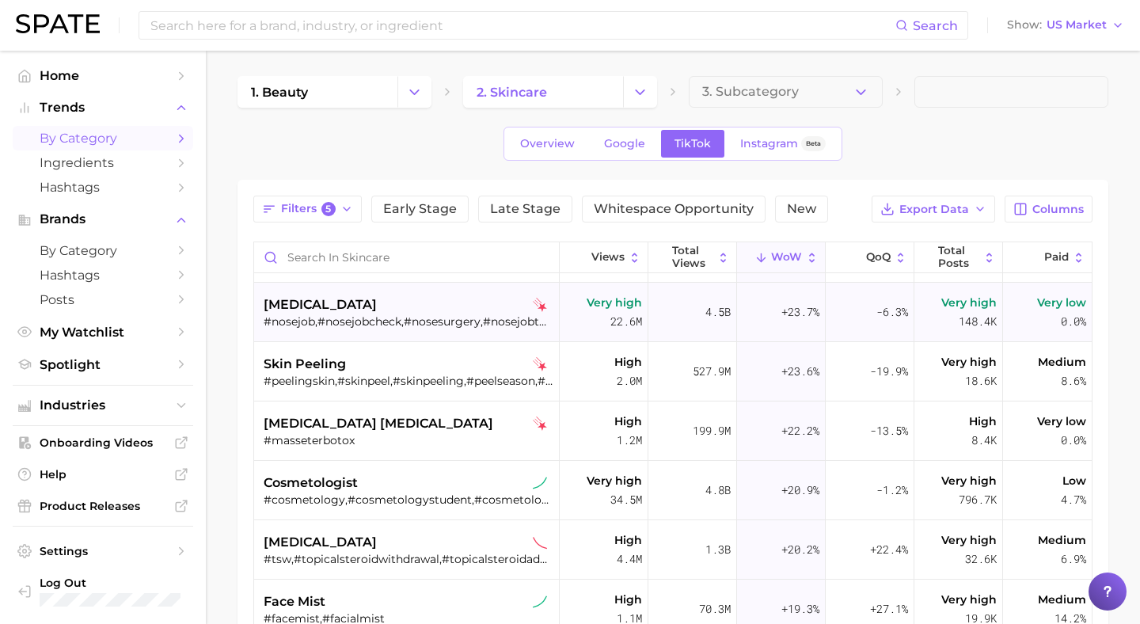
scroll to position [1279, 0]
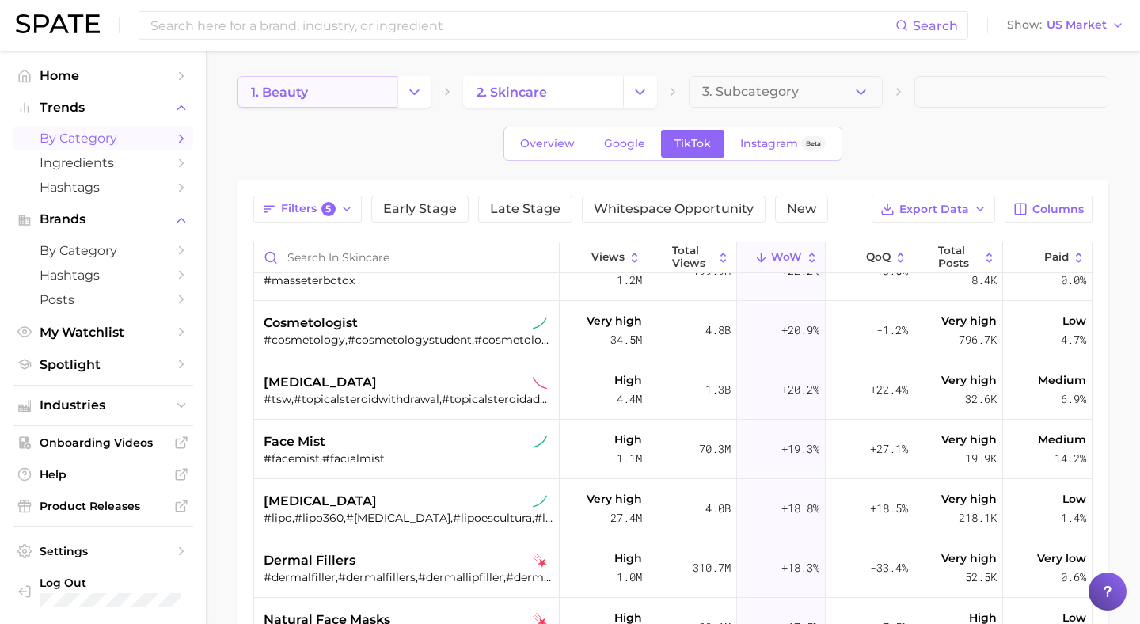
click at [314, 101] on link "1. beauty" at bounding box center [318, 92] width 160 height 32
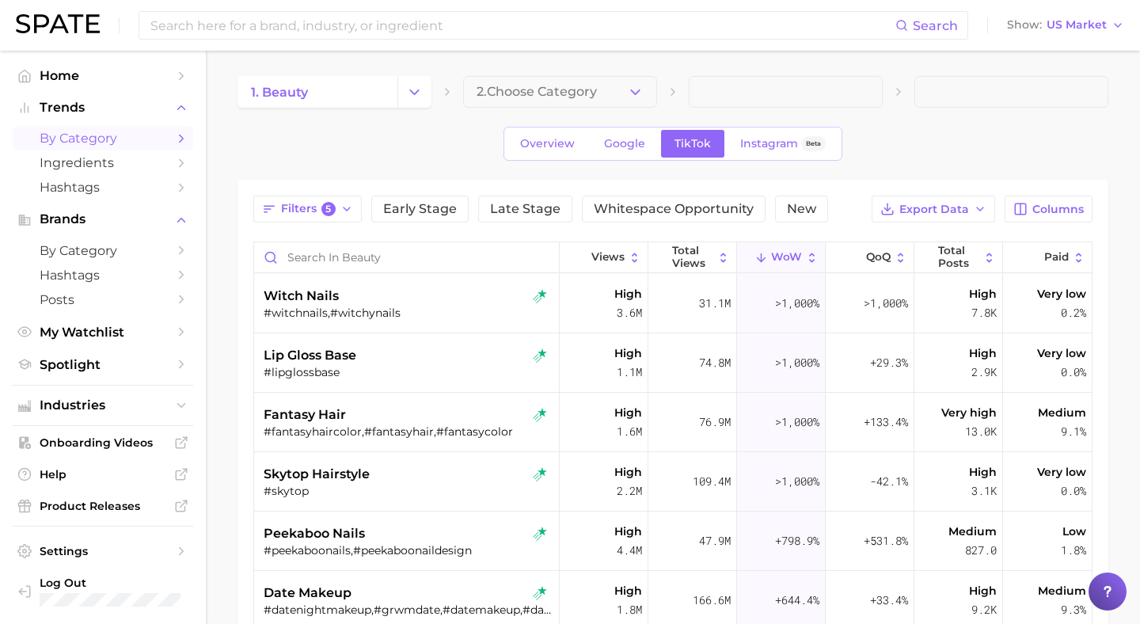
click at [406, 104] on button "Change Category" at bounding box center [414, 92] width 34 height 32
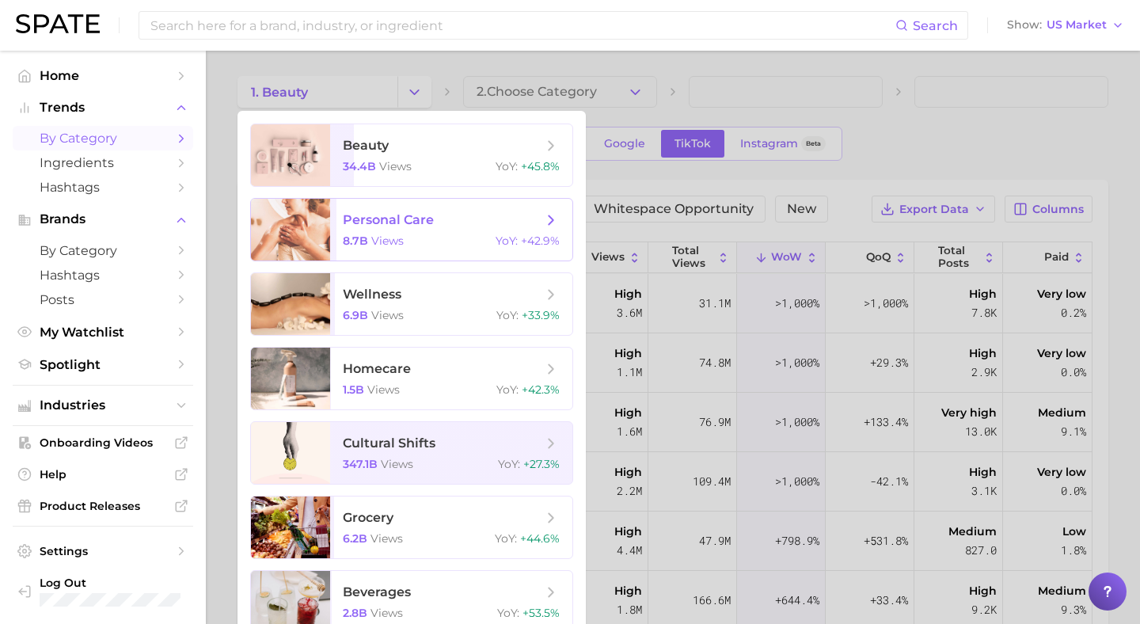
click at [412, 251] on span "personal care 8.7b views YoY : +42.9%" at bounding box center [451, 230] width 242 height 62
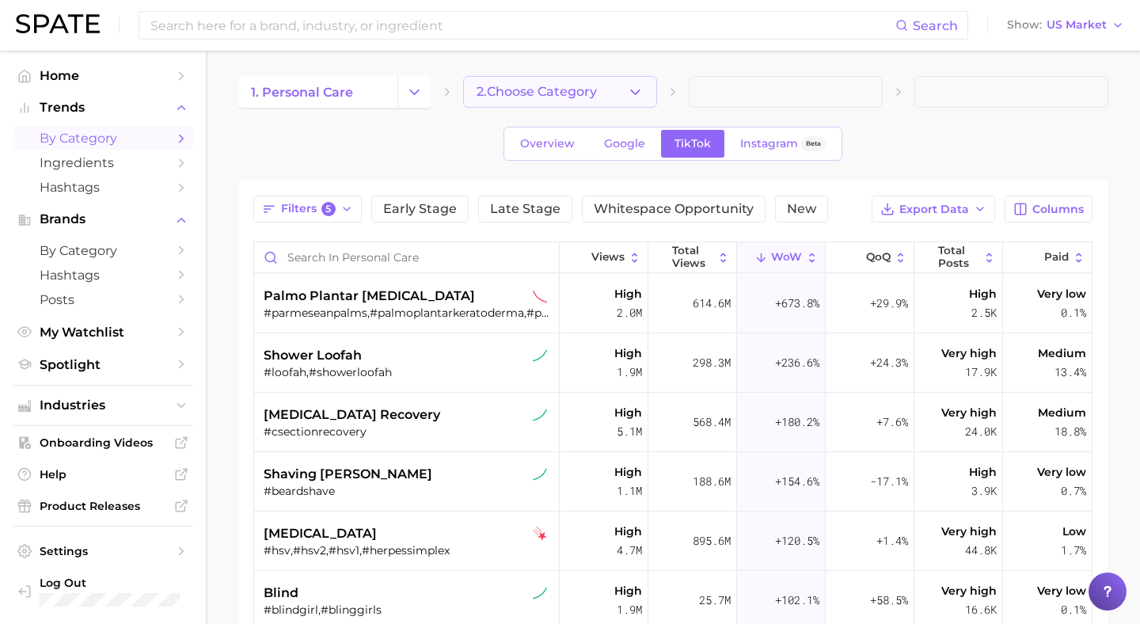
click at [639, 94] on icon "button" at bounding box center [635, 92] width 17 height 17
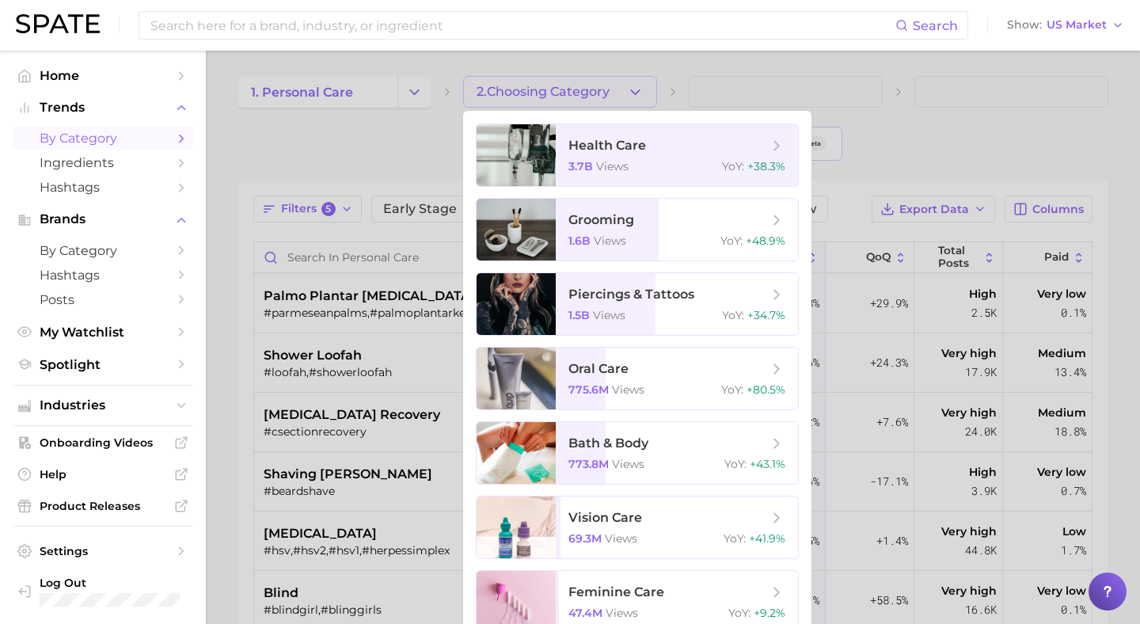
click at [872, 89] on div at bounding box center [570, 312] width 1140 height 624
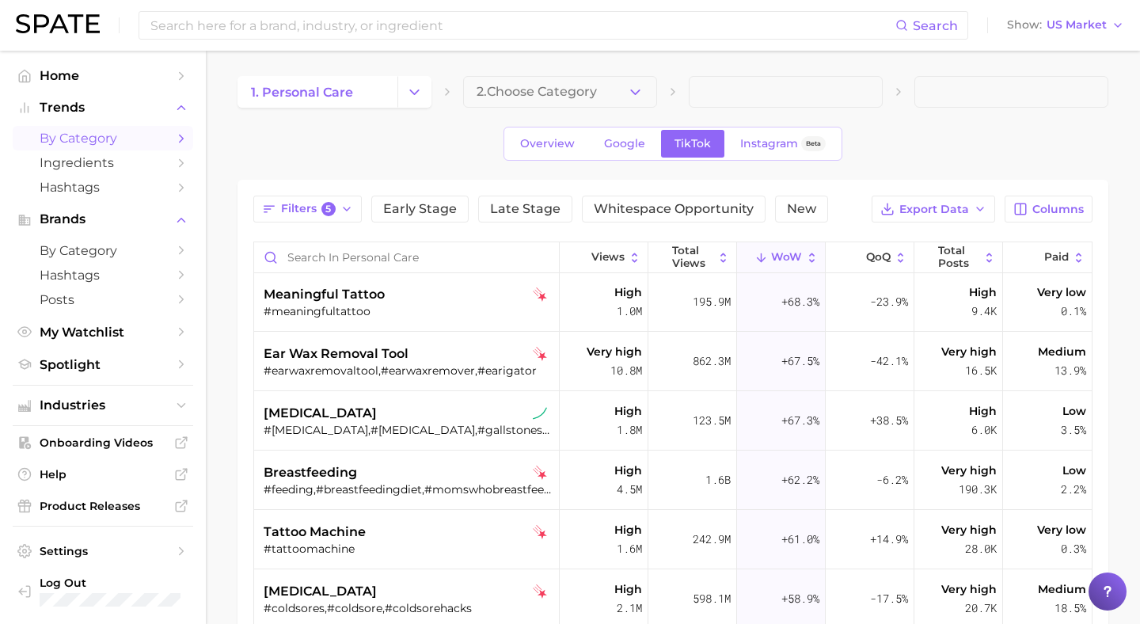
scroll to position [945, 0]
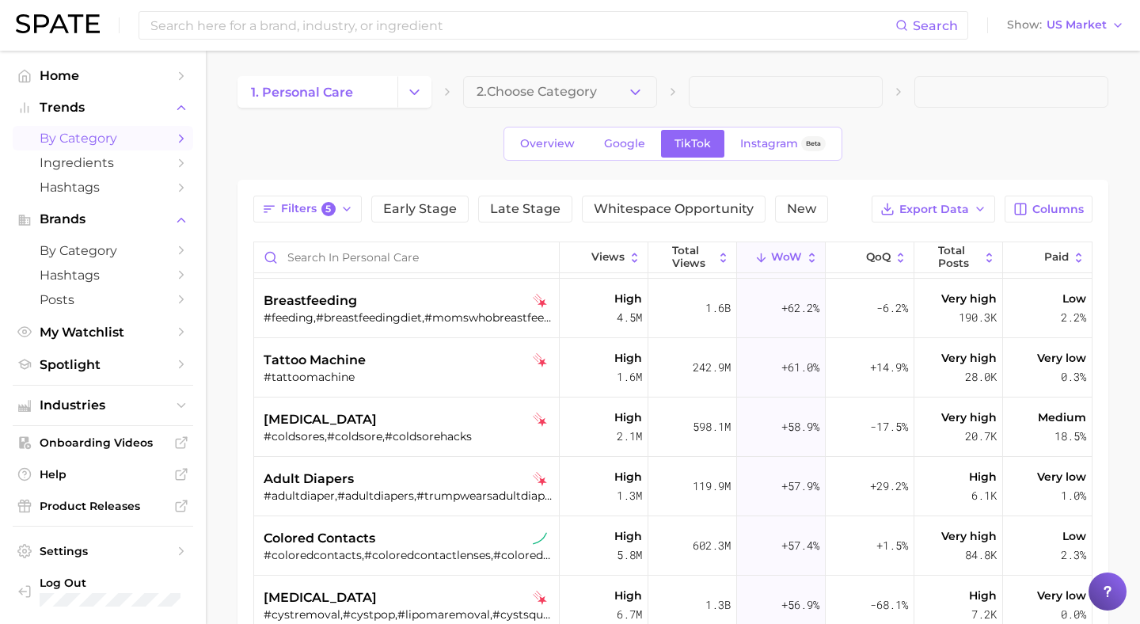
click at [659, 94] on div "1. personal care 2. Choose Category" at bounding box center [673, 92] width 871 height 32
click at [647, 94] on button "2. Choose Category" at bounding box center [560, 92] width 194 height 32
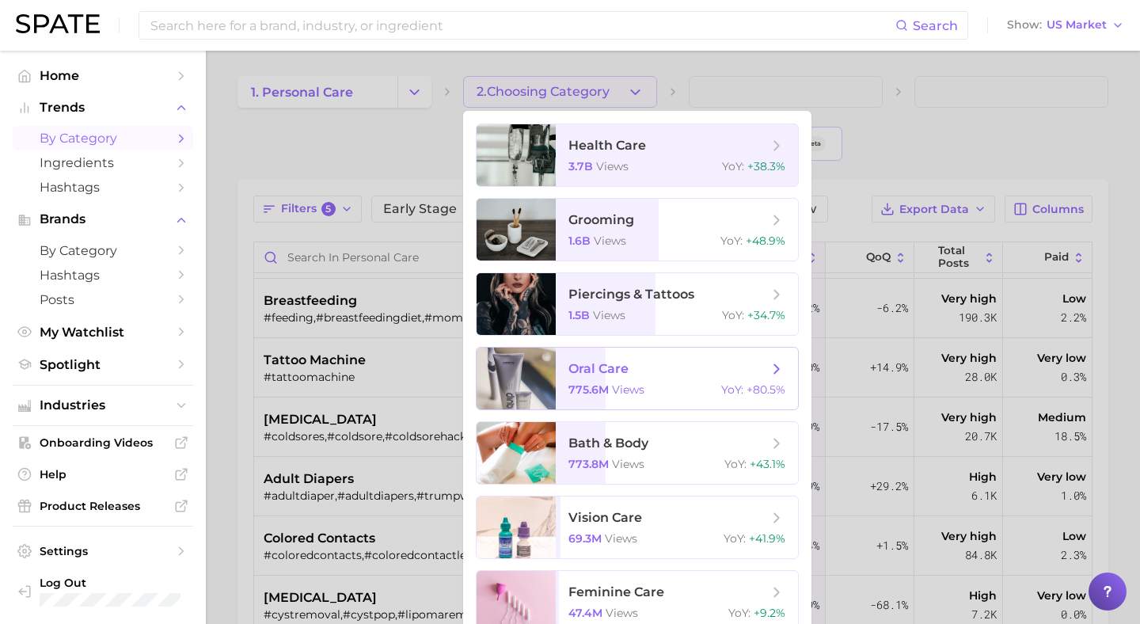
click at [635, 395] on span "views" at bounding box center [628, 389] width 32 height 14
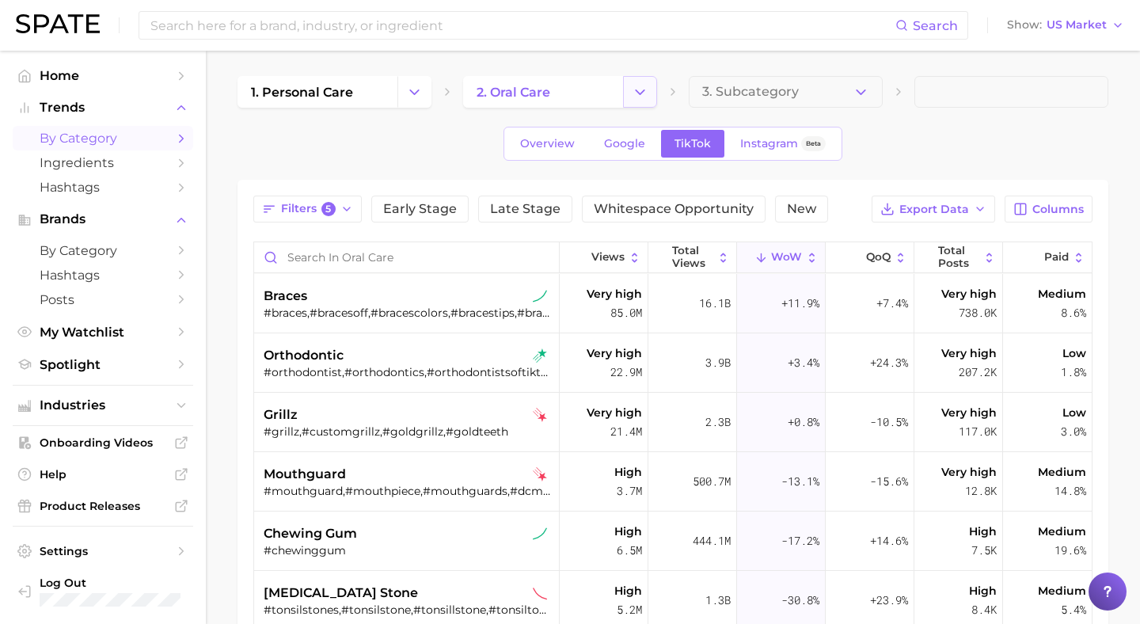
click at [633, 87] on icon "Change Category" at bounding box center [640, 92] width 17 height 17
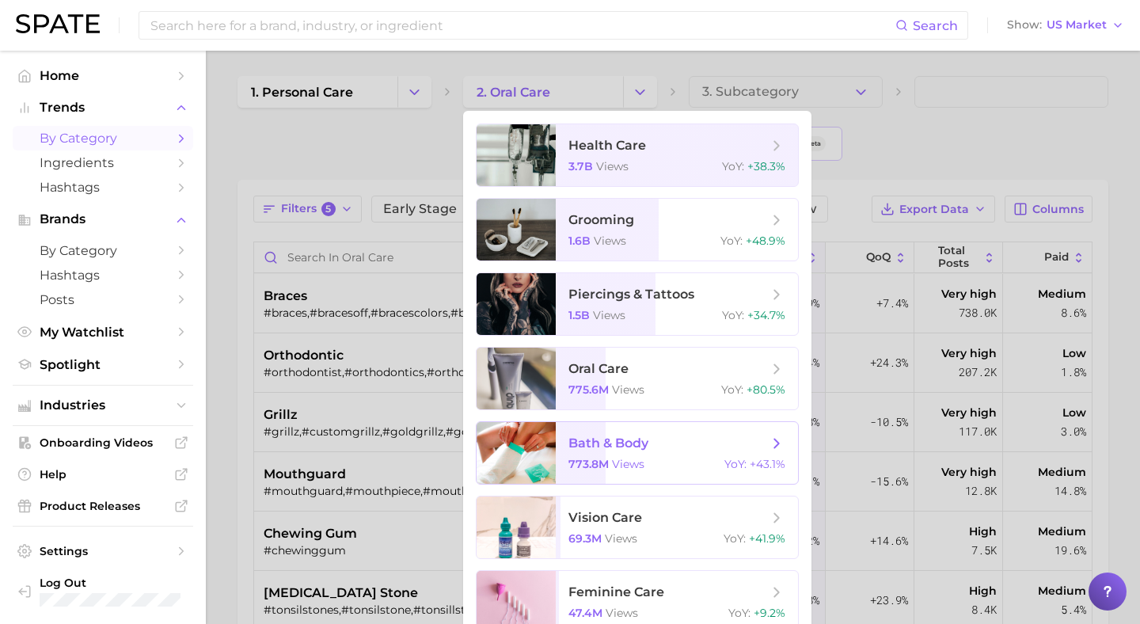
click at [599, 449] on span "bath & body" at bounding box center [608, 442] width 80 height 15
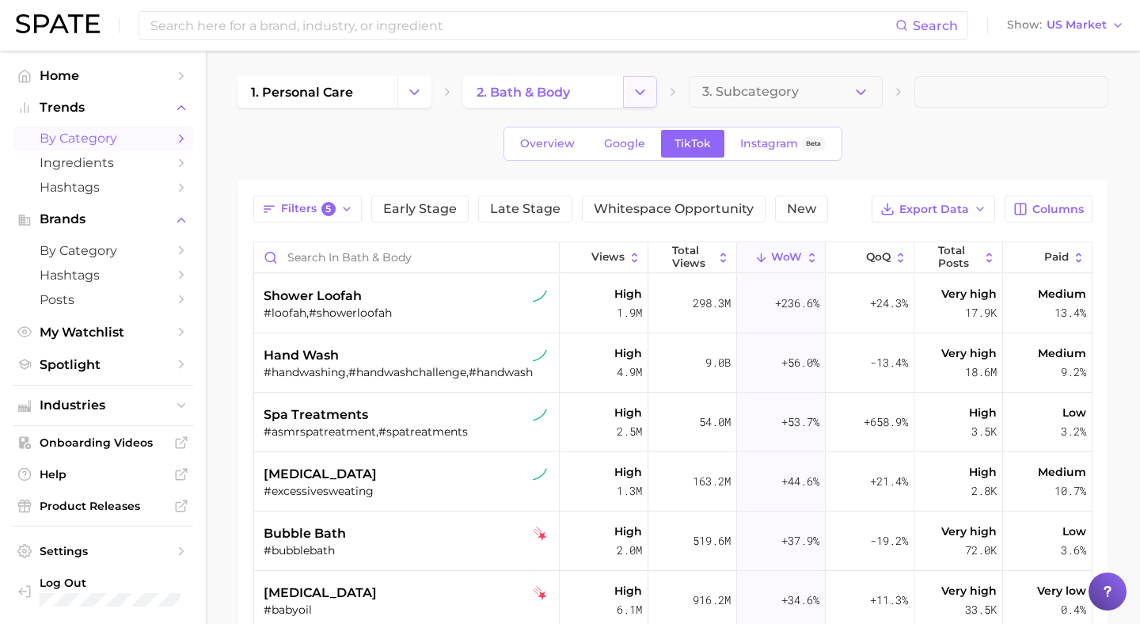
click at [630, 101] on button "Change Category" at bounding box center [640, 92] width 34 height 32
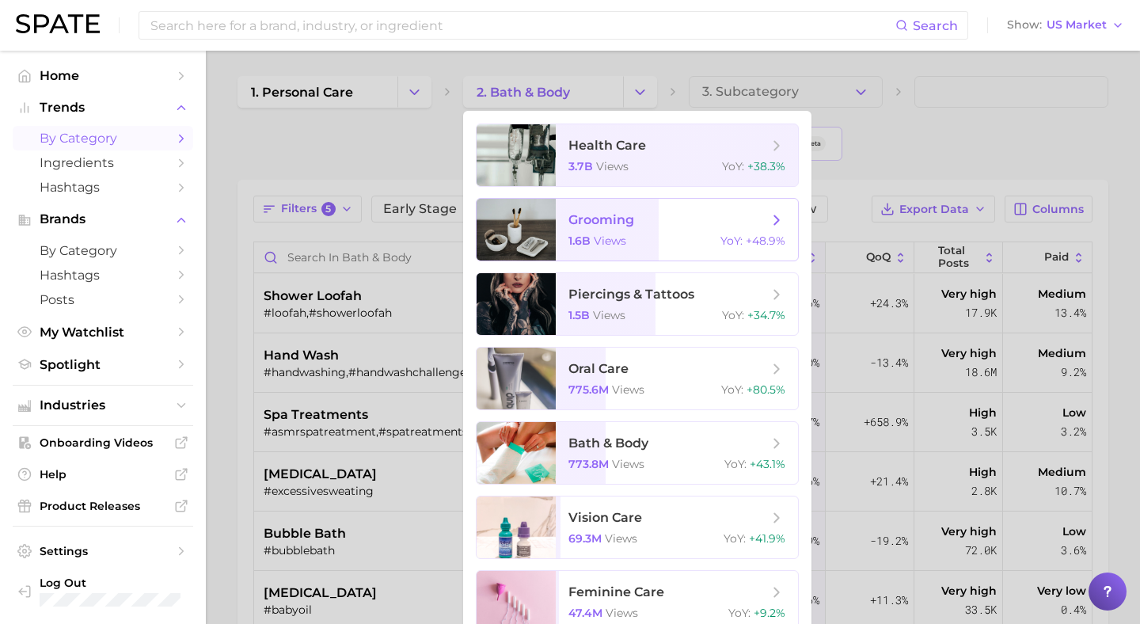
click at [590, 234] on span "grooming 1.6b views YoY : +48.9%" at bounding box center [677, 230] width 242 height 62
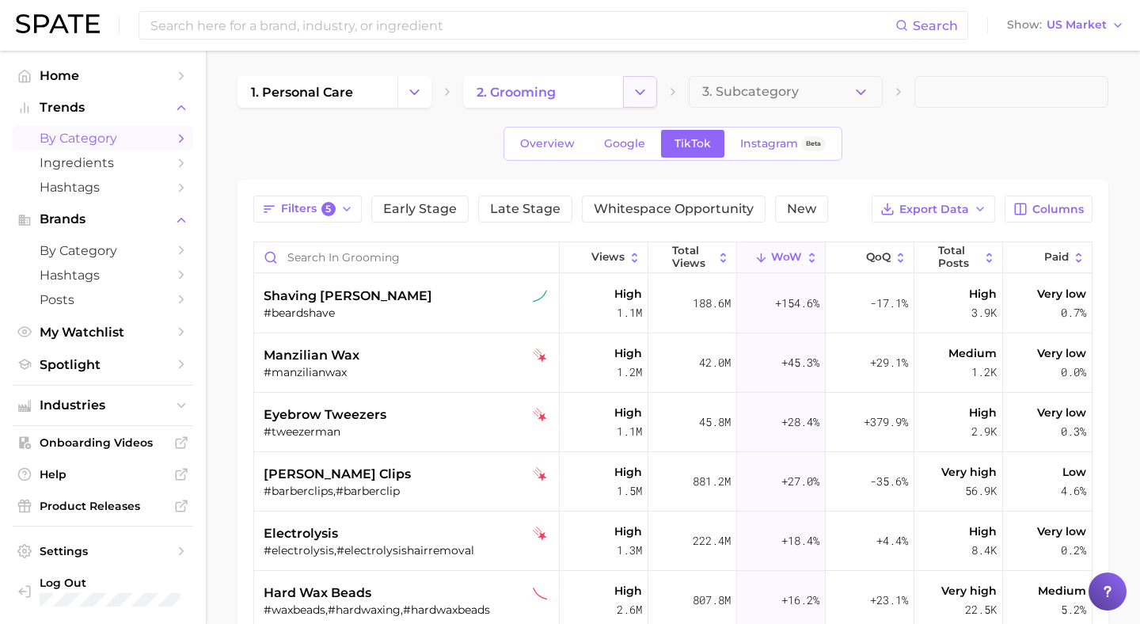
click at [642, 84] on icon "Change Category" at bounding box center [640, 92] width 17 height 17
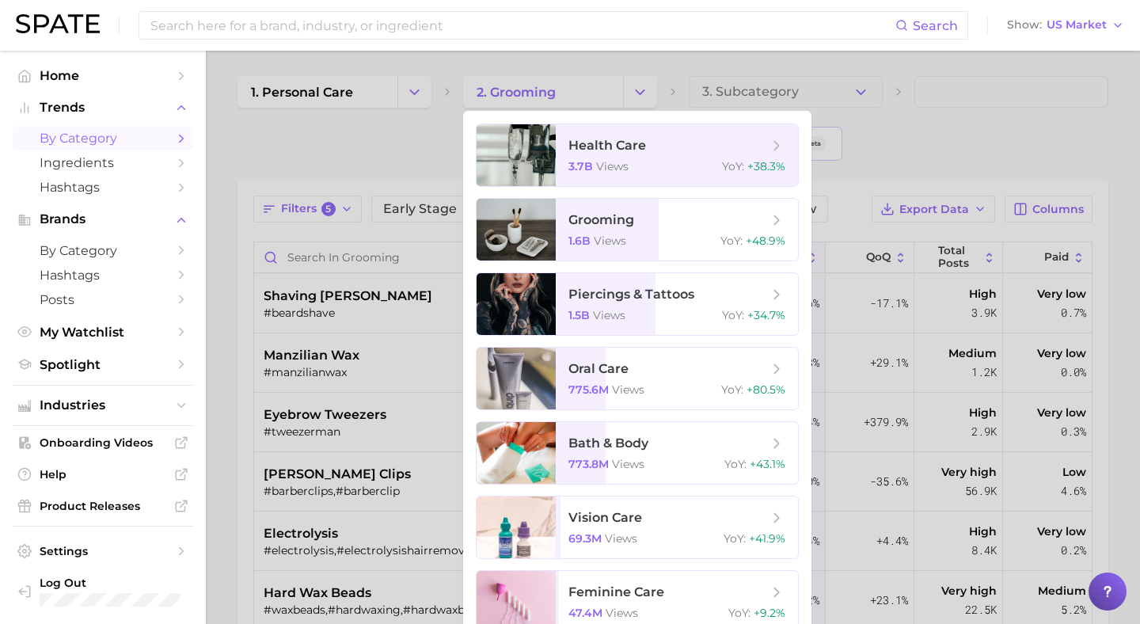
click at [410, 153] on div at bounding box center [570, 312] width 1140 height 624
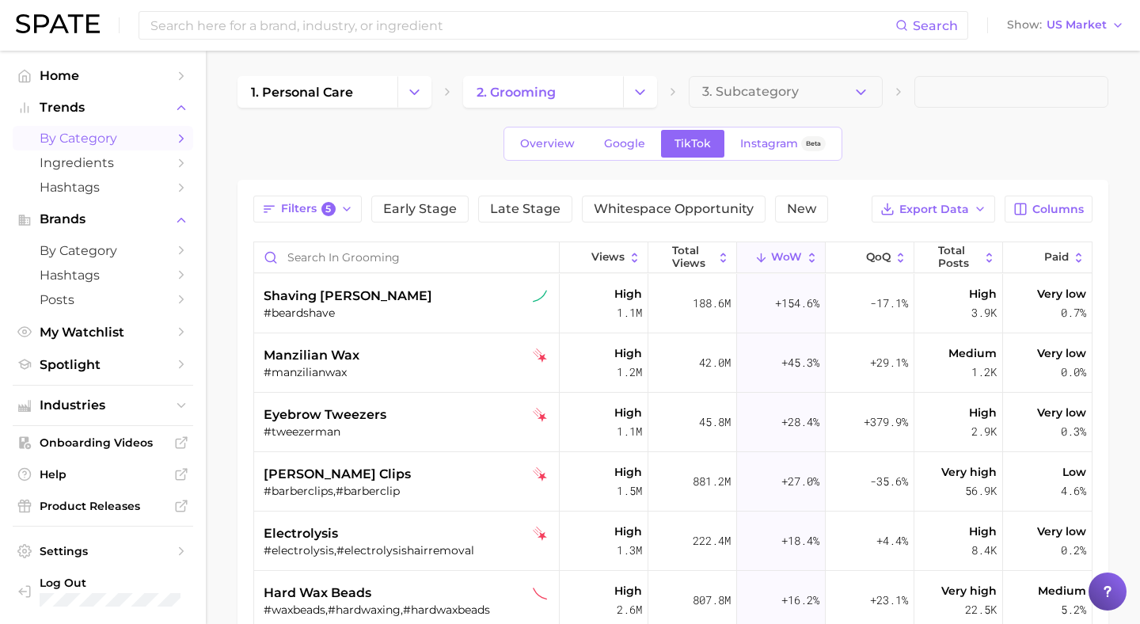
click at [420, 100] on button "Change Category" at bounding box center [414, 92] width 34 height 32
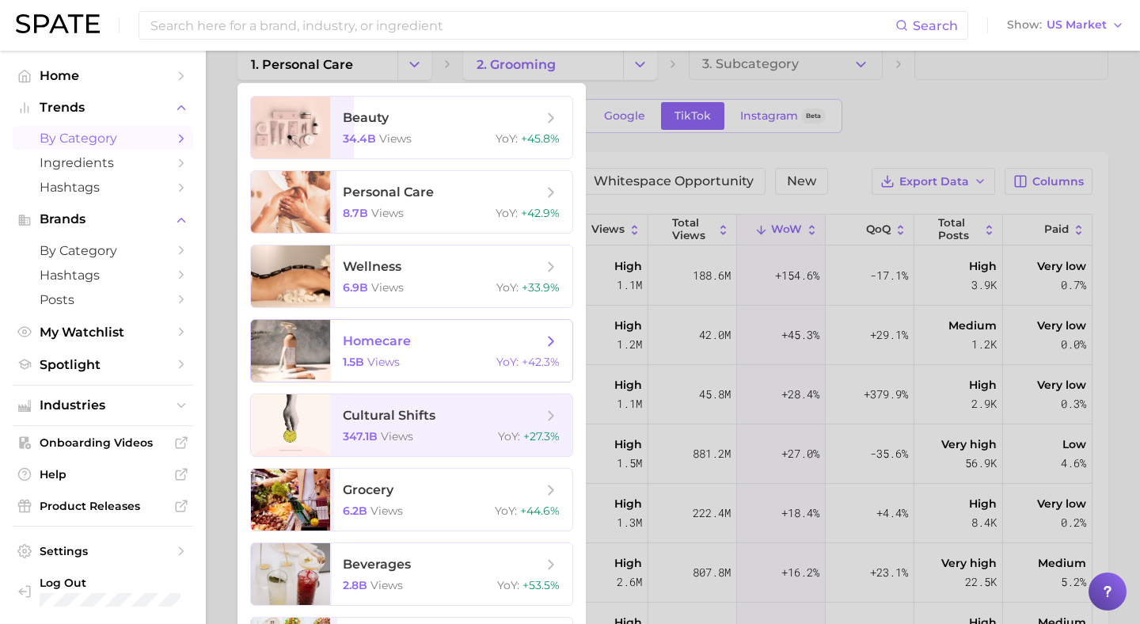
scroll to position [31, 0]
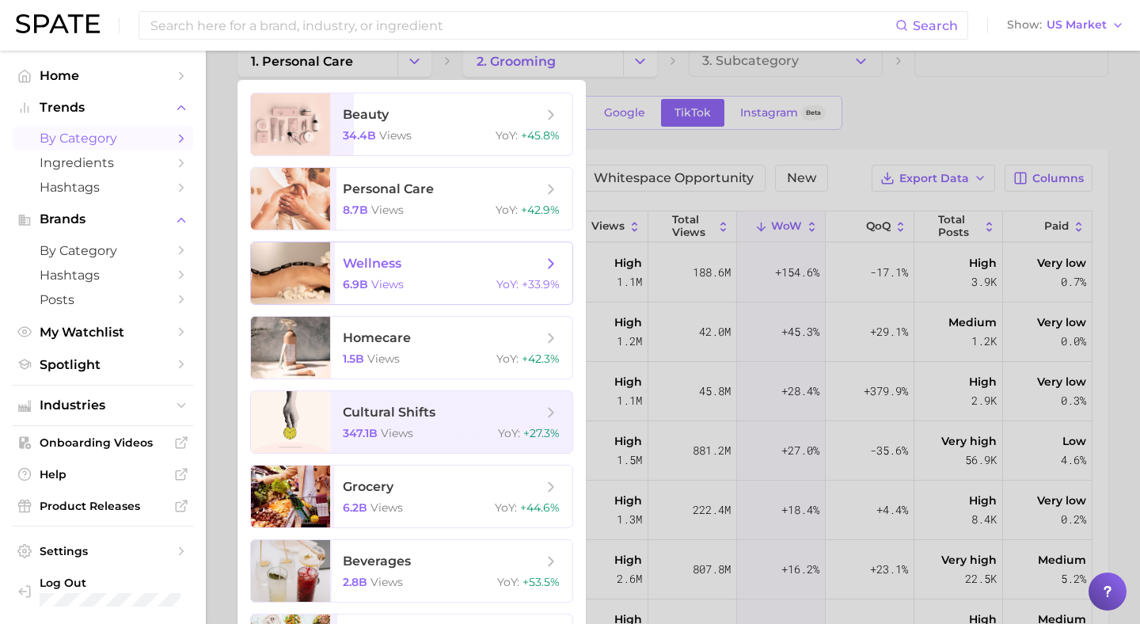
click at [424, 250] on span "wellness 6.9b views YoY : +33.9%" at bounding box center [451, 273] width 242 height 62
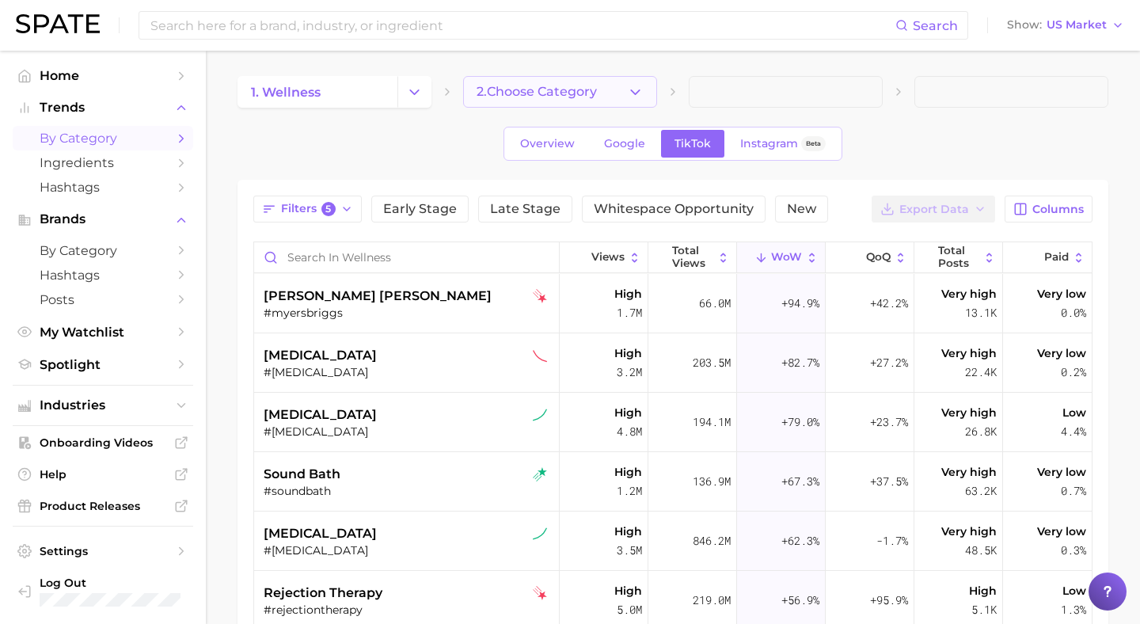
click at [636, 101] on button "2. Choose Category" at bounding box center [560, 92] width 194 height 32
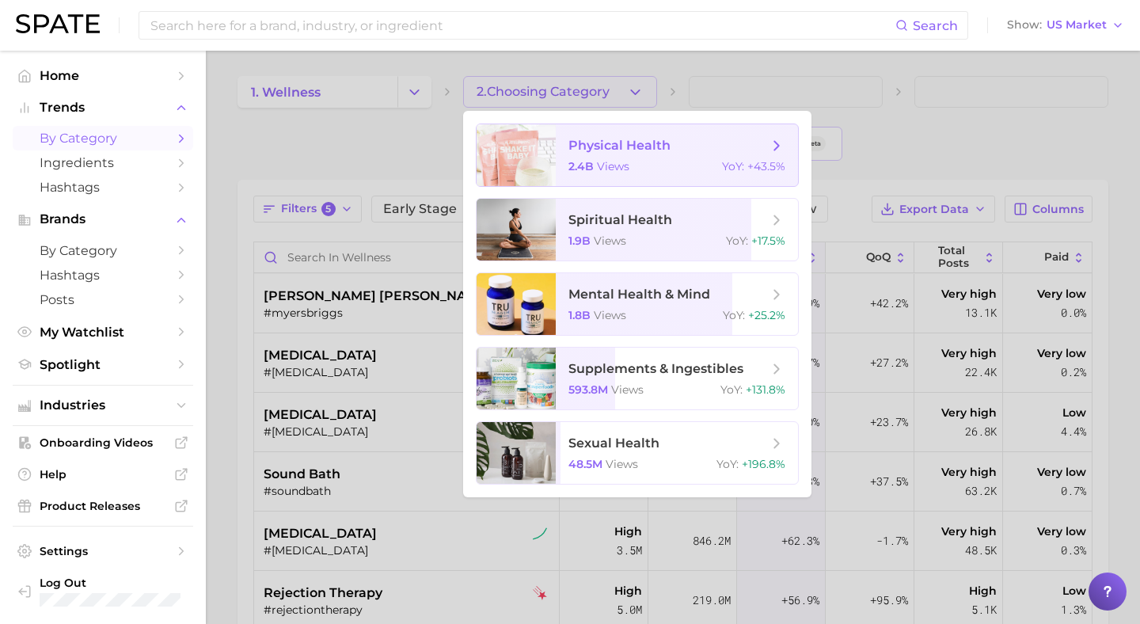
click at [627, 159] on span "views" at bounding box center [613, 166] width 32 height 14
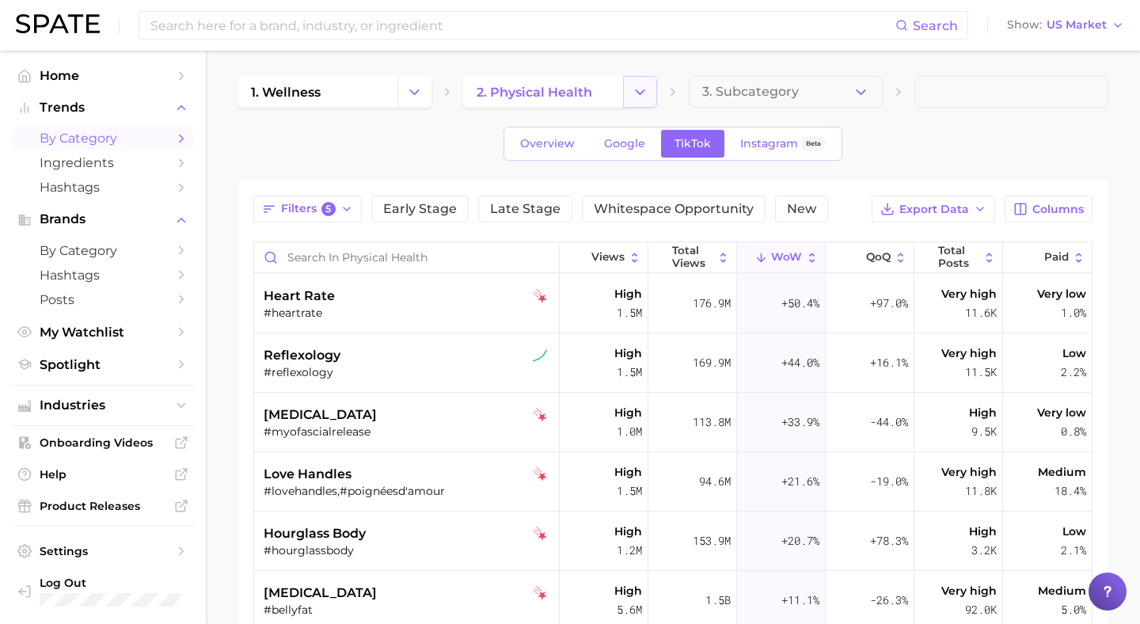
click at [629, 94] on button "Change Category" at bounding box center [640, 92] width 34 height 32
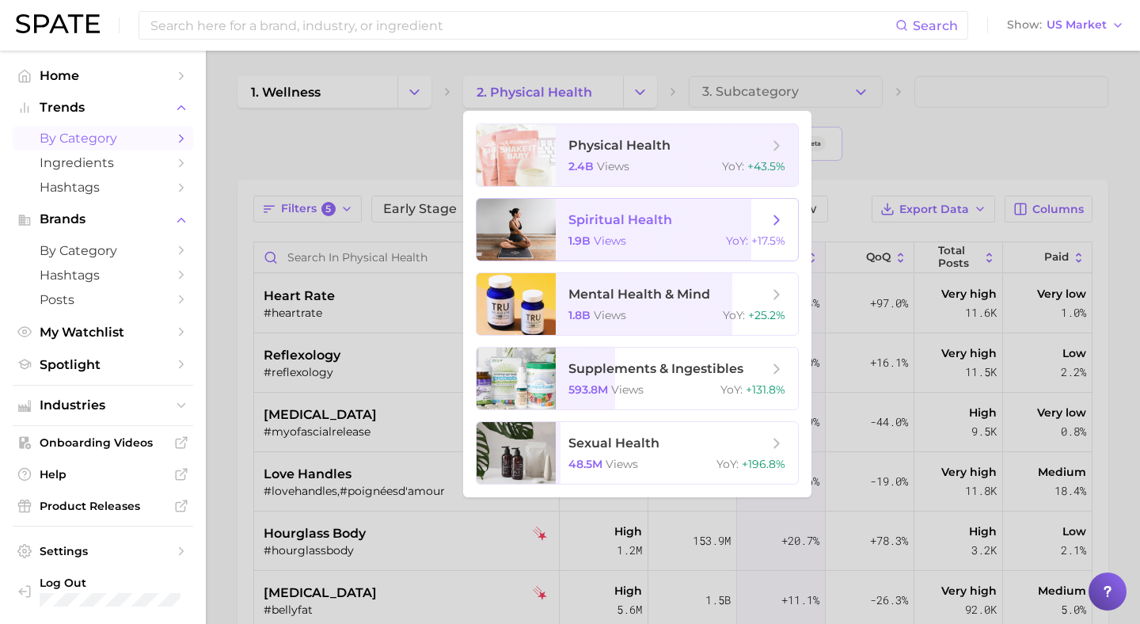
click at [654, 231] on span "spiritual health 1.9b views YoY : +17.5%" at bounding box center [677, 230] width 242 height 62
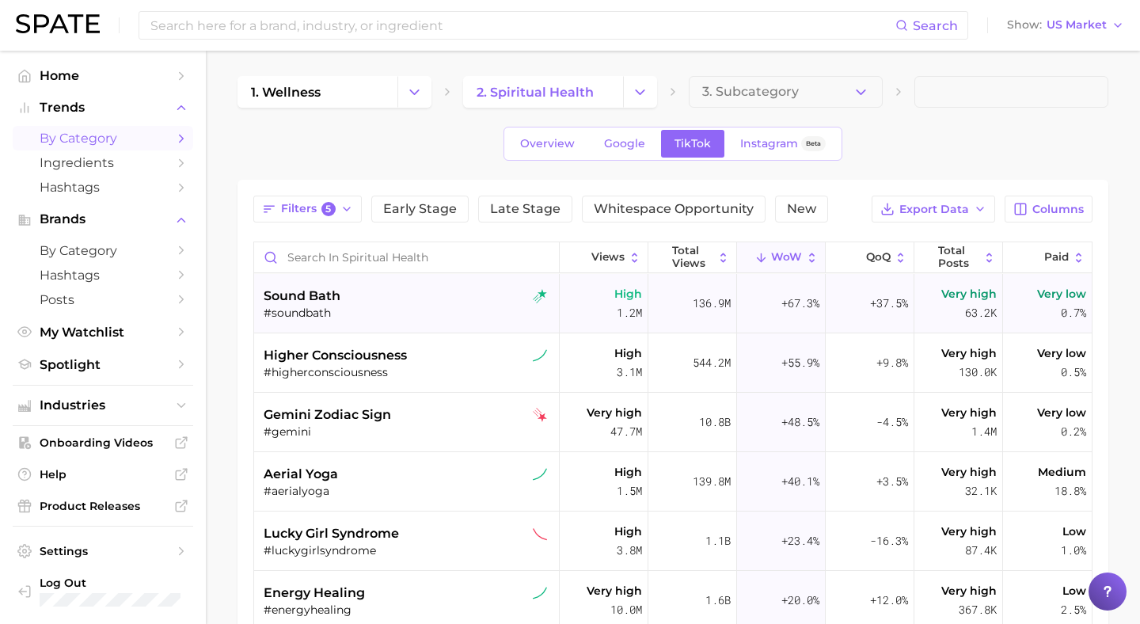
click at [413, 309] on div "#soundbath" at bounding box center [409, 313] width 290 height 14
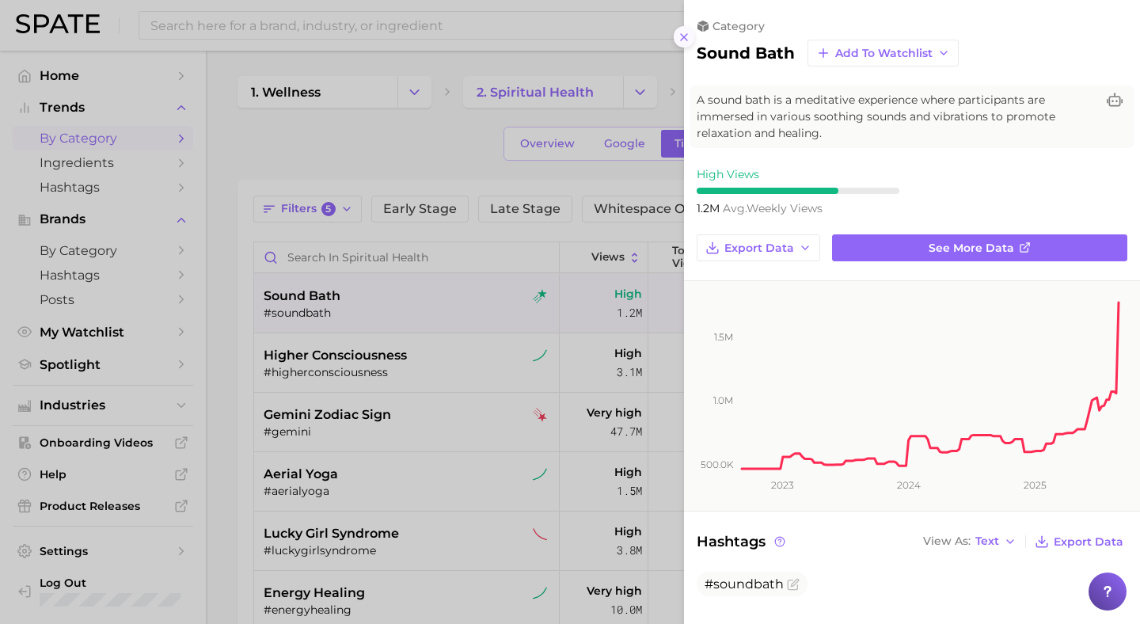
click at [687, 39] on icon at bounding box center [684, 37] width 13 height 13
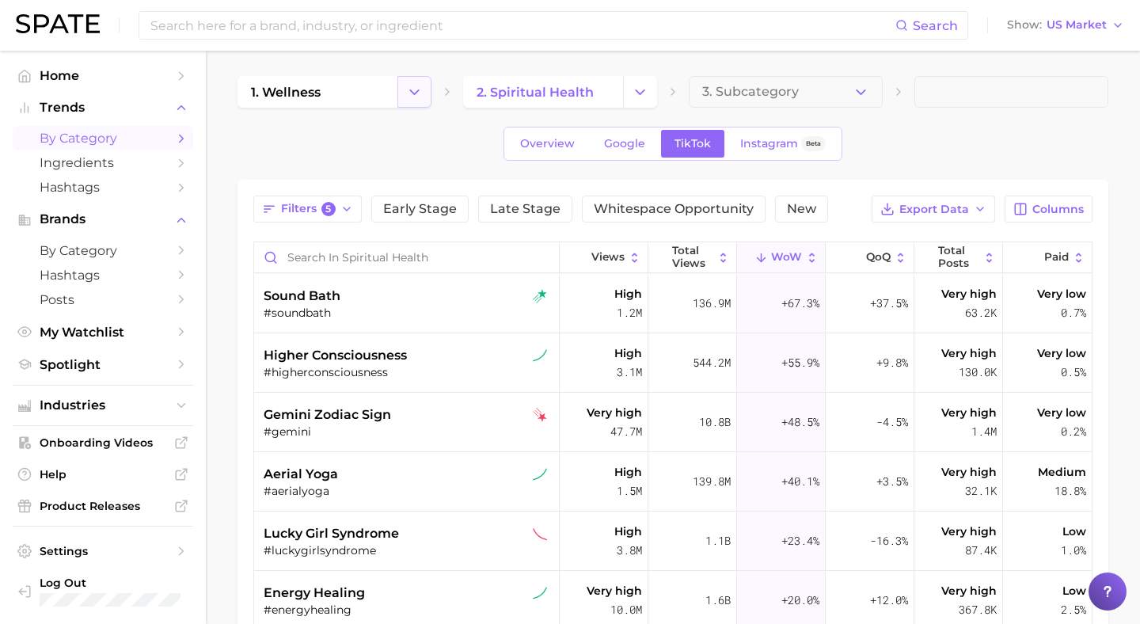
click at [406, 85] on icon "Change Category" at bounding box center [414, 92] width 17 height 17
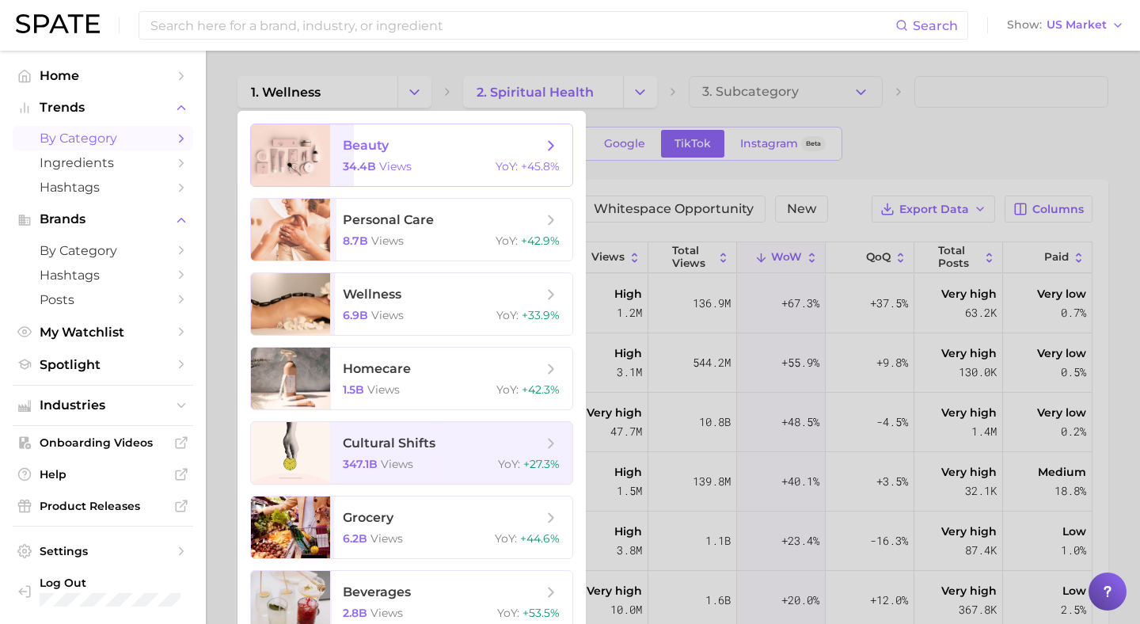
click at [394, 131] on span "beauty 34.4b views YoY : +45.8%" at bounding box center [451, 155] width 242 height 62
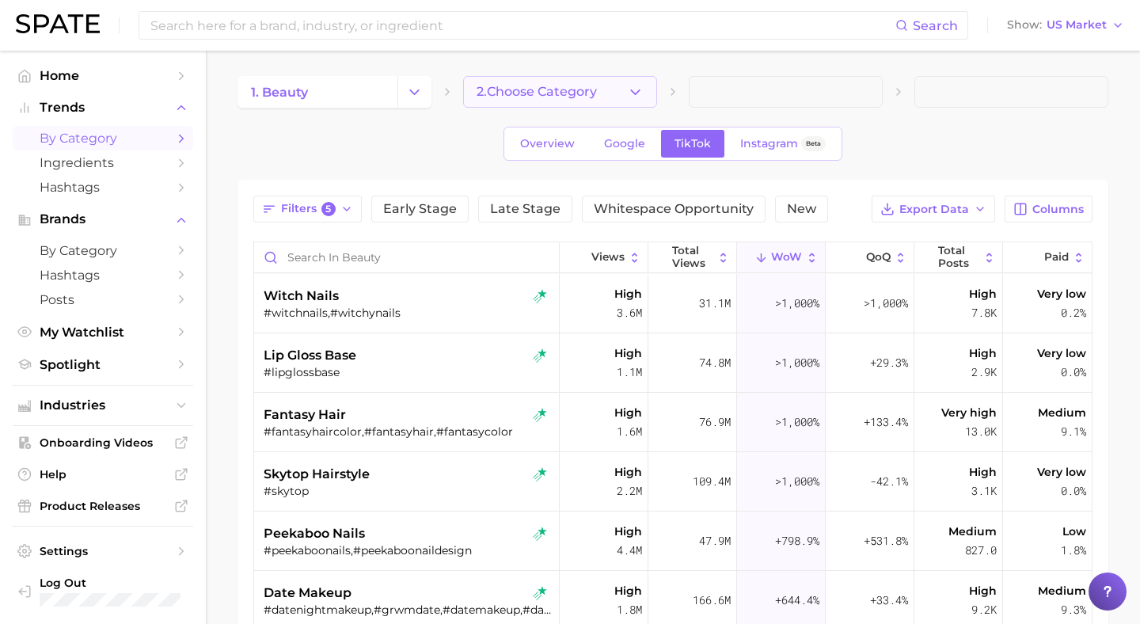
click at [654, 93] on button "2. Choose Category" at bounding box center [560, 92] width 194 height 32
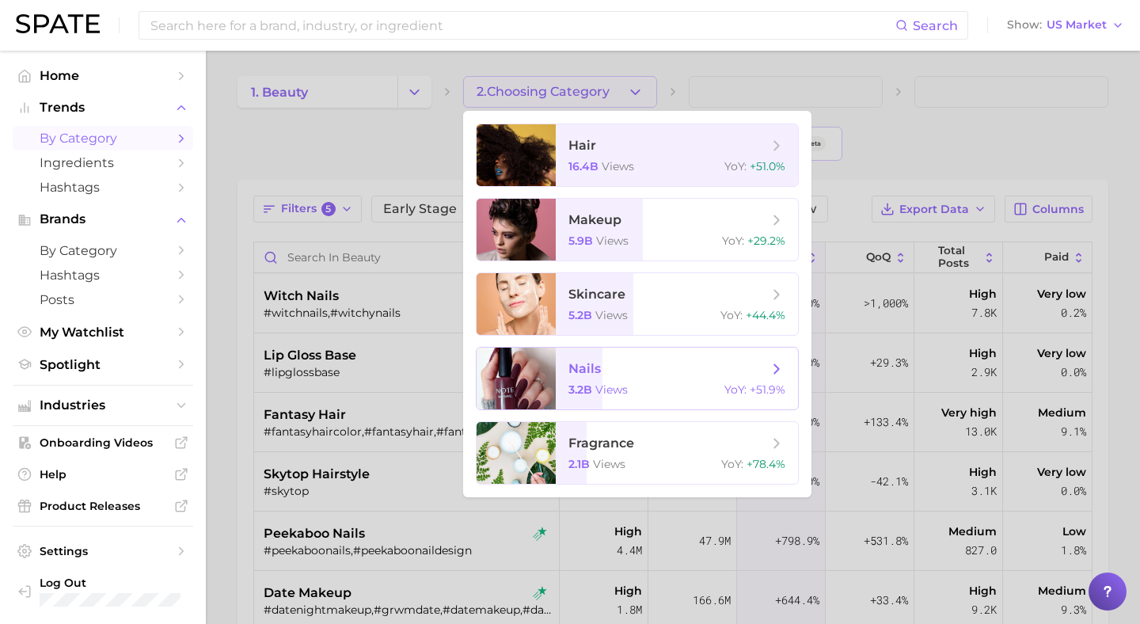
click at [606, 371] on span "nails" at bounding box center [668, 368] width 200 height 17
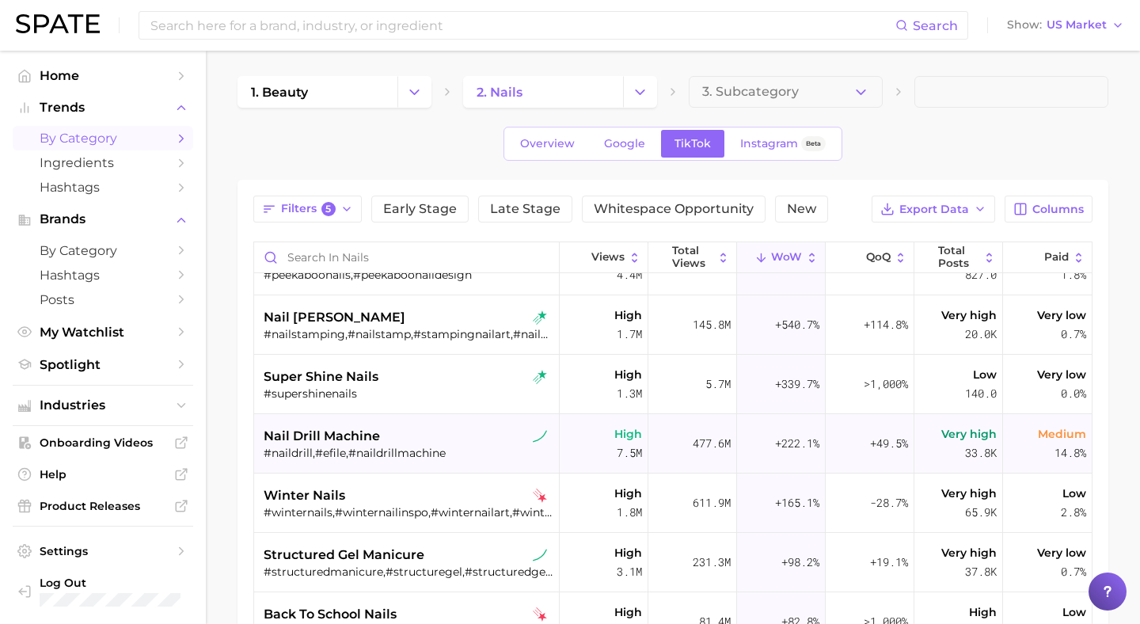
scroll to position [92, 0]
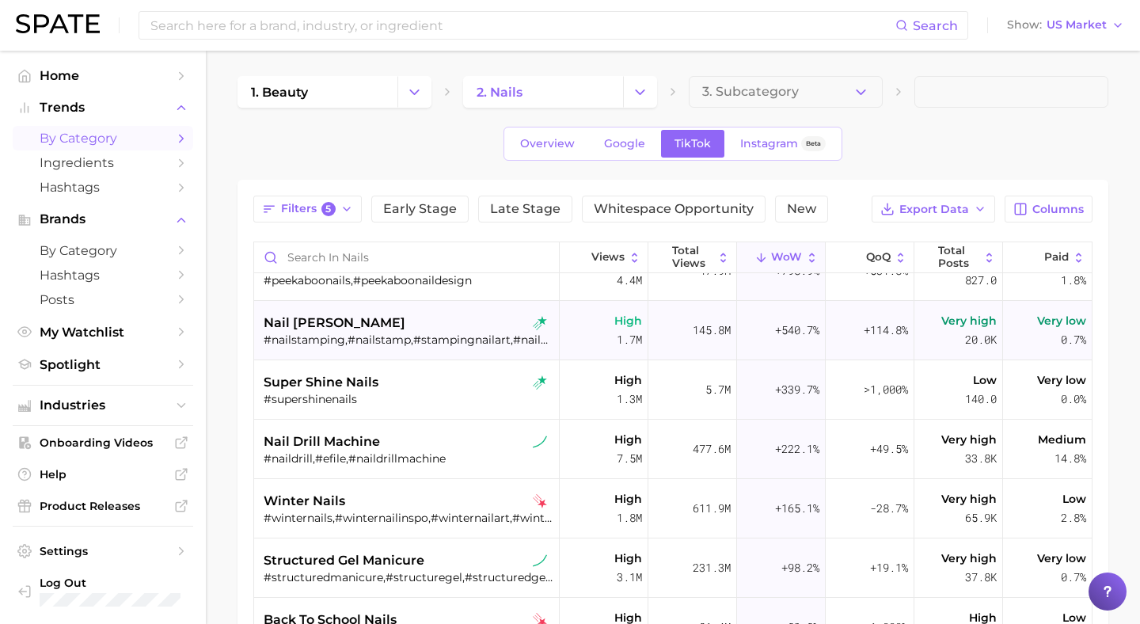
click at [441, 308] on div "nail [PERSON_NAME] #nailstamping,#nailstamp,#stampingnailart,#nailstamper,#nail…" at bounding box center [409, 330] width 290 height 59
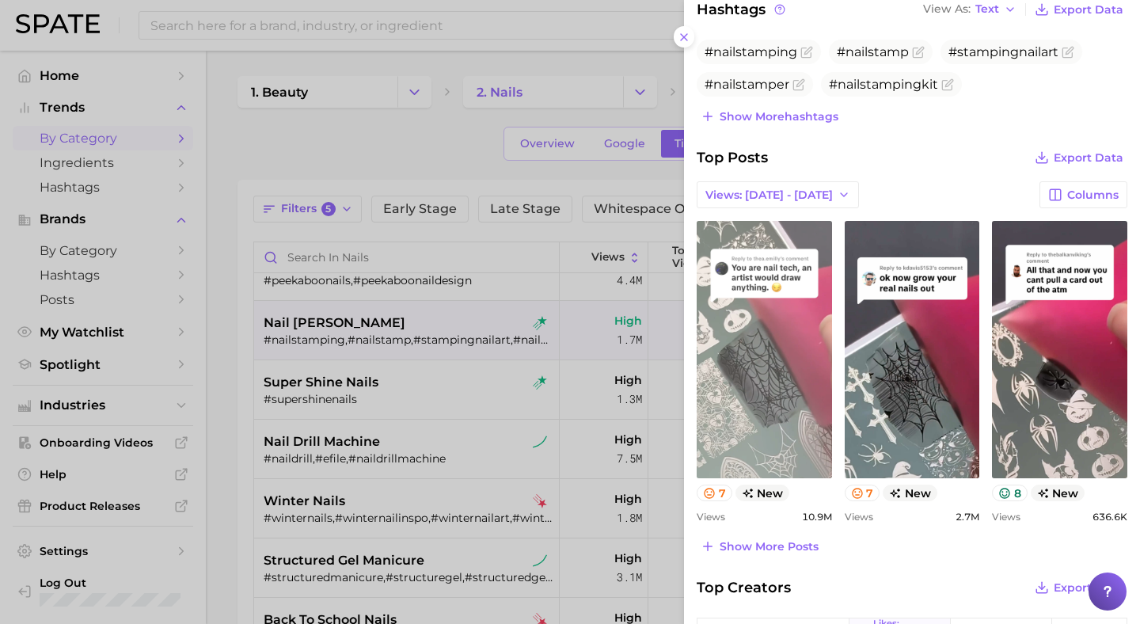
scroll to position [520, 0]
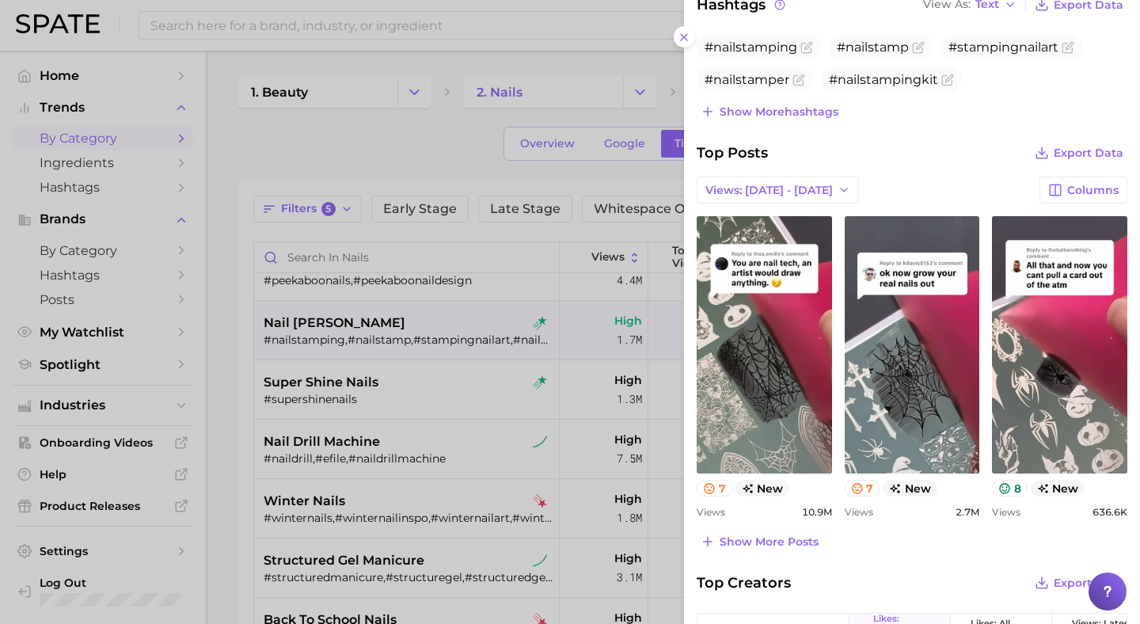
click at [648, 360] on div at bounding box center [570, 312] width 1140 height 624
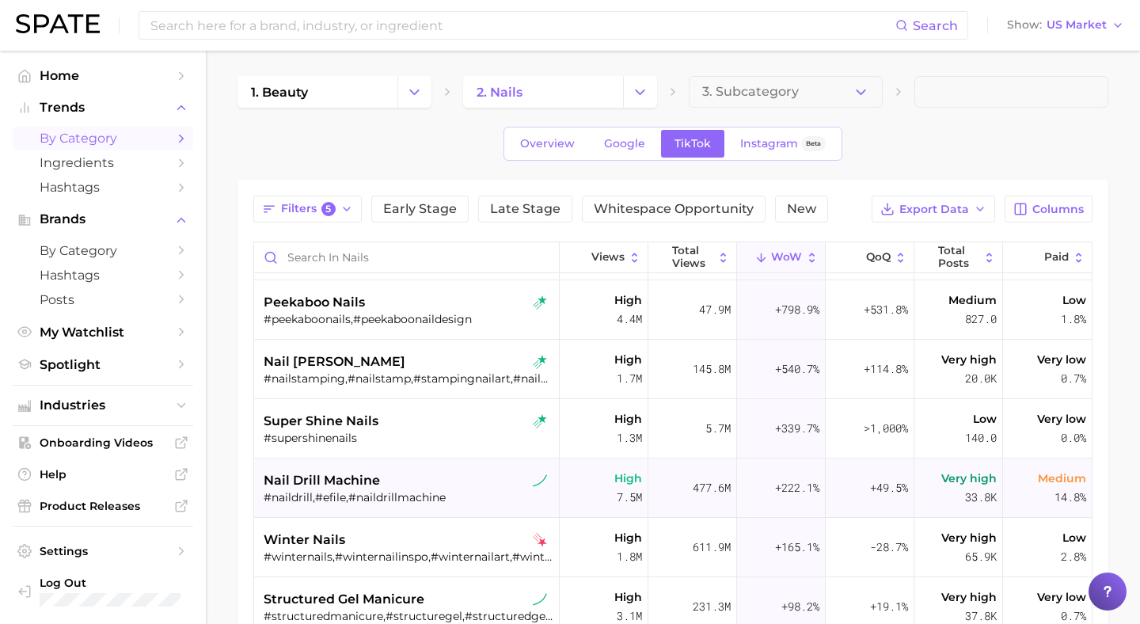
scroll to position [0, 0]
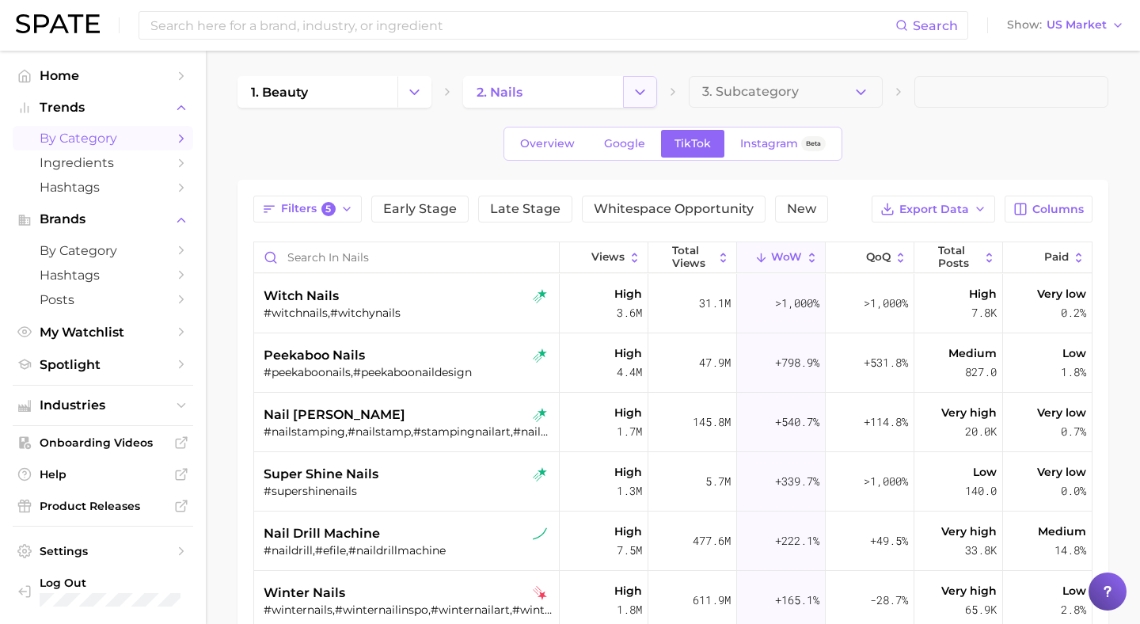
click at [636, 105] on button "Change Category" at bounding box center [640, 92] width 34 height 32
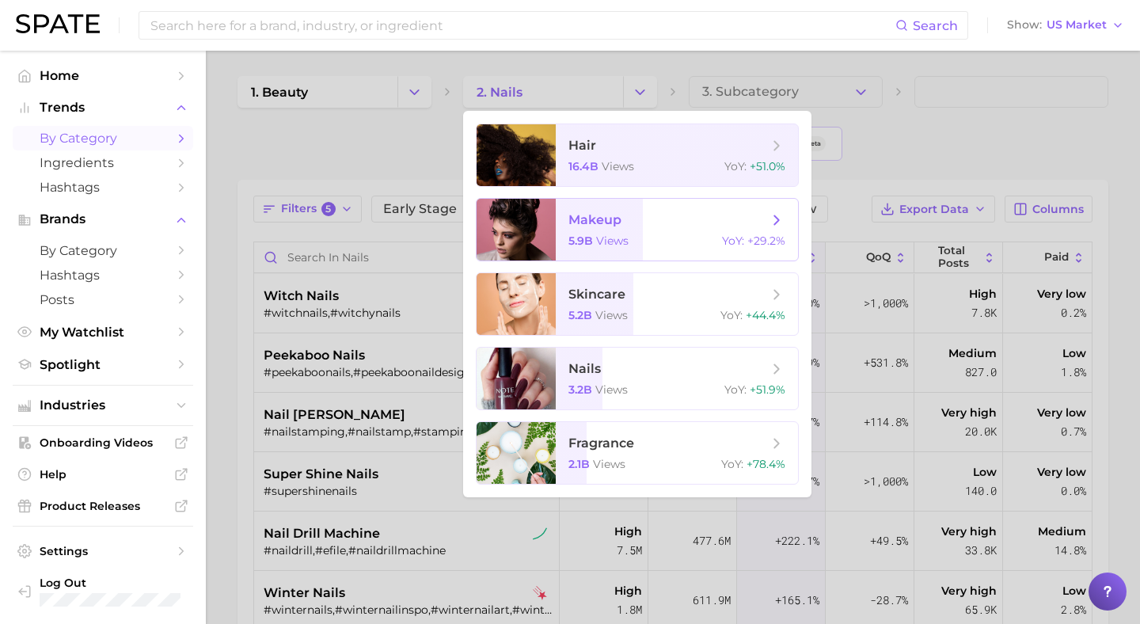
click at [751, 212] on span "makeup" at bounding box center [668, 219] width 200 height 17
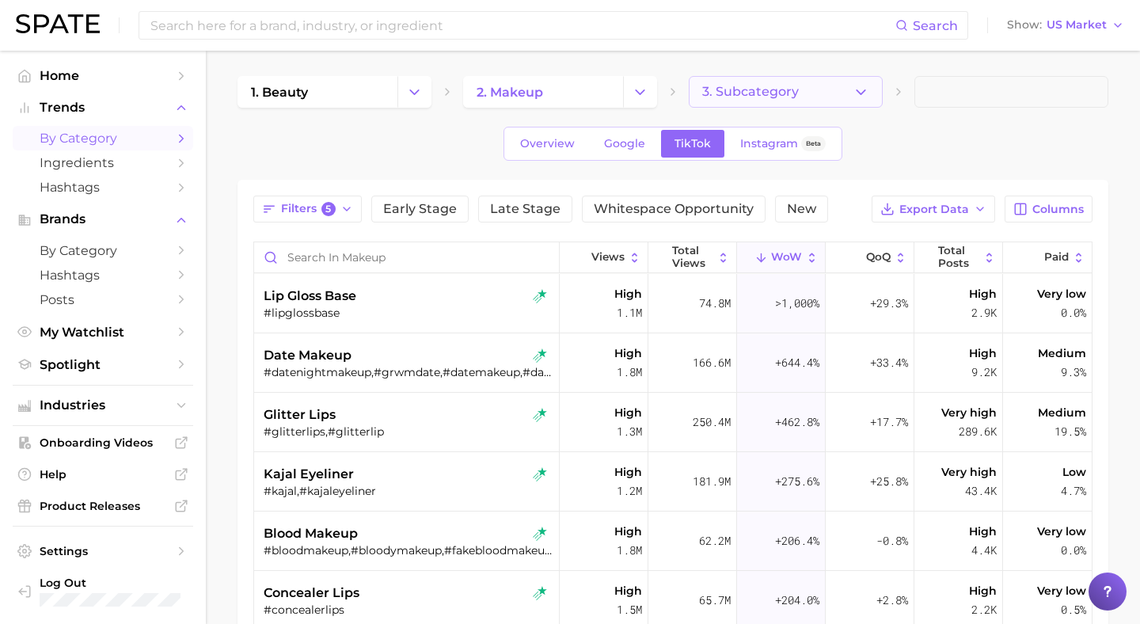
click at [864, 94] on icon "button" at bounding box center [861, 92] width 17 height 17
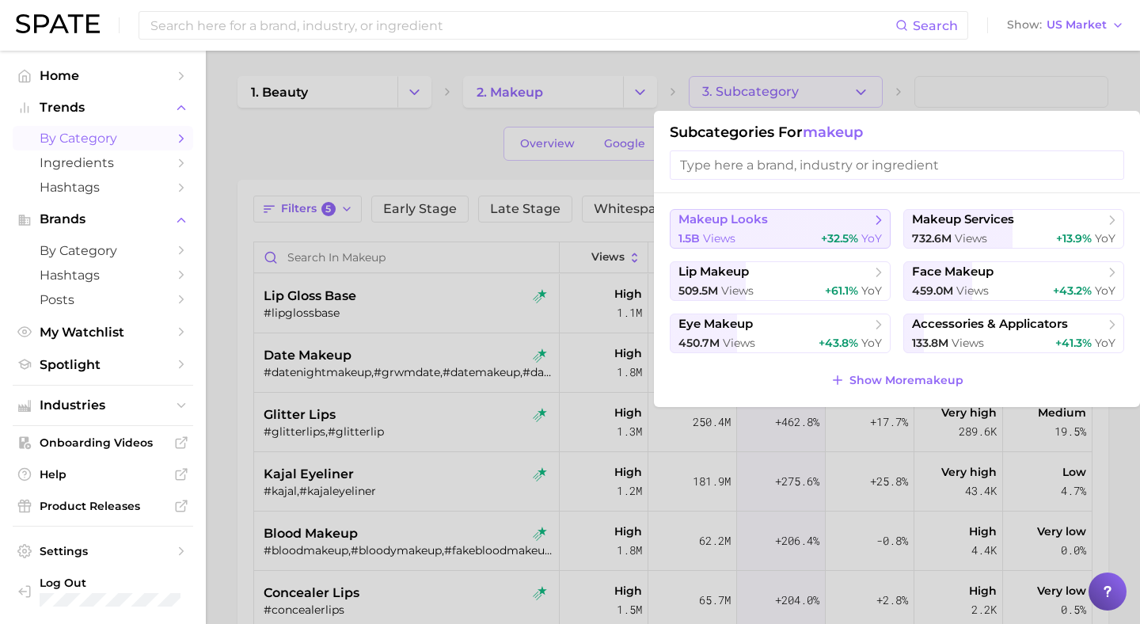
click at [853, 223] on span "makeup looks" at bounding box center [774, 220] width 192 height 16
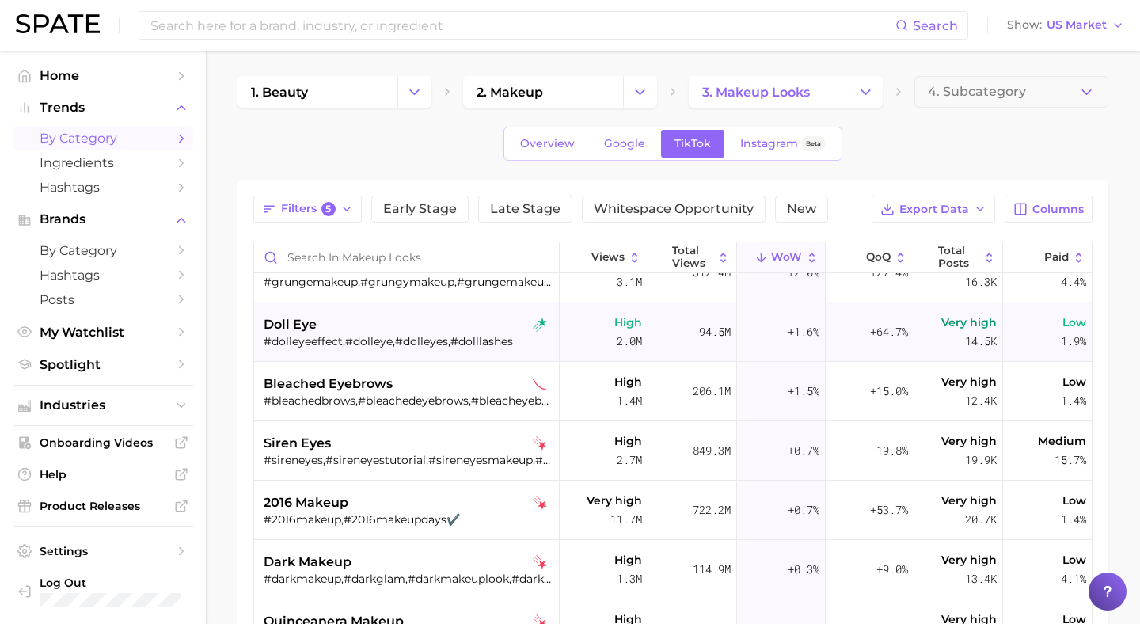
scroll to position [2486, 0]
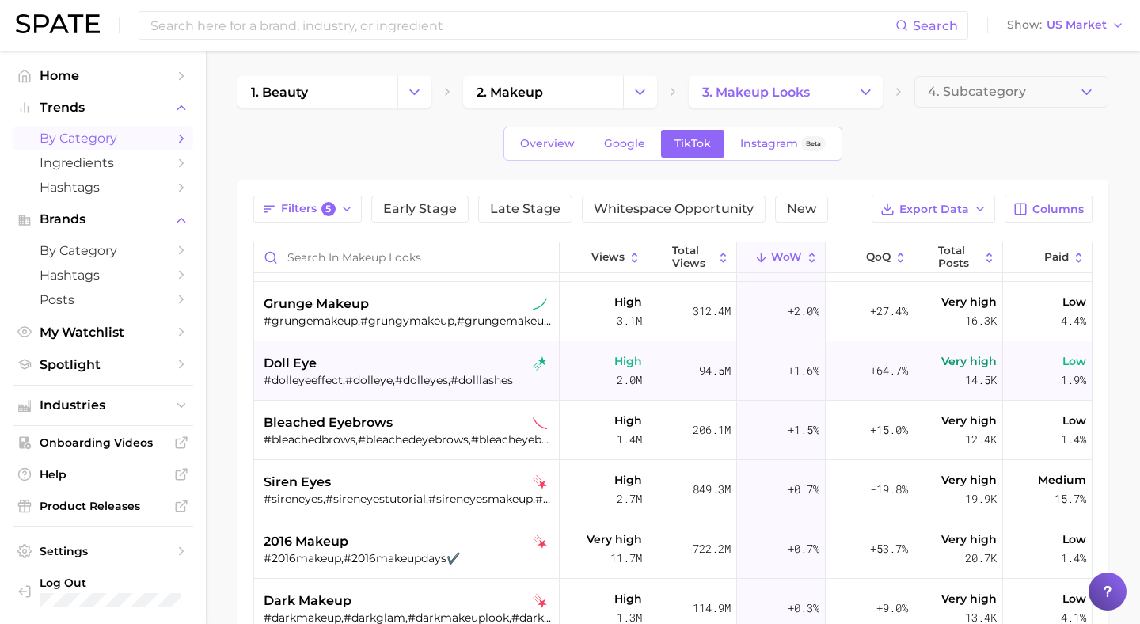
click at [422, 361] on div "doll eye" at bounding box center [409, 363] width 290 height 19
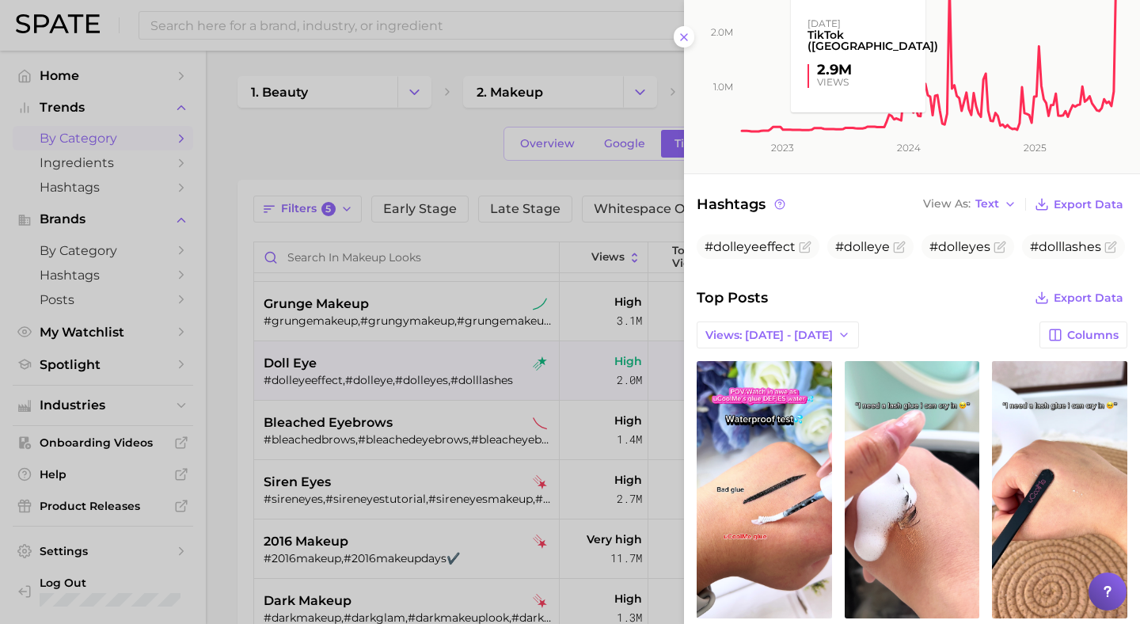
scroll to position [406, 0]
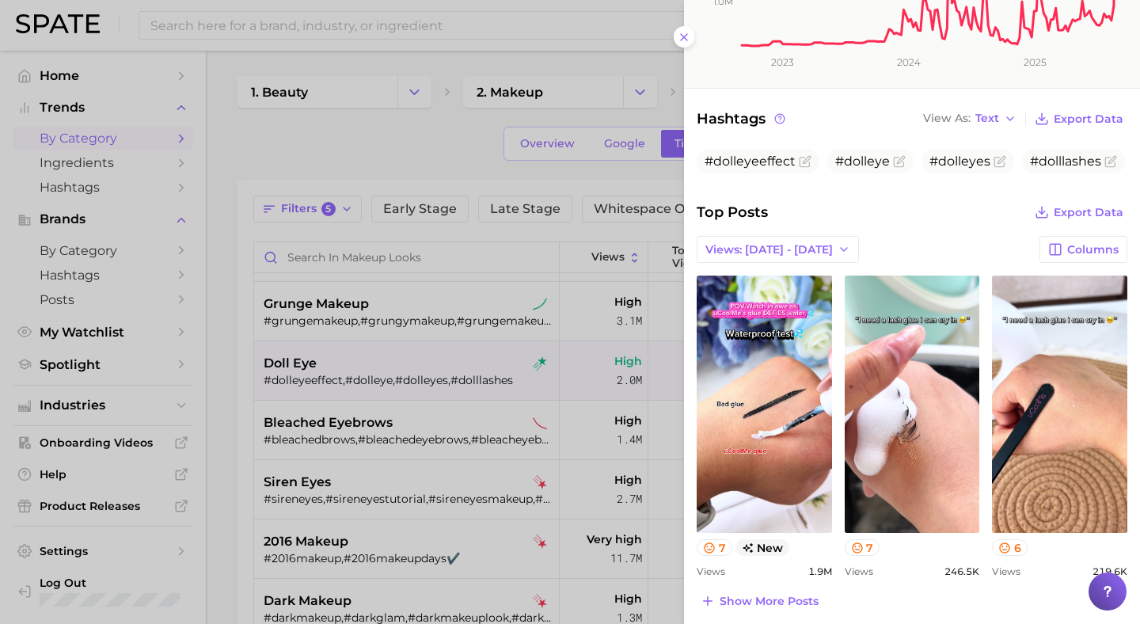
click at [462, 355] on div at bounding box center [570, 312] width 1140 height 624
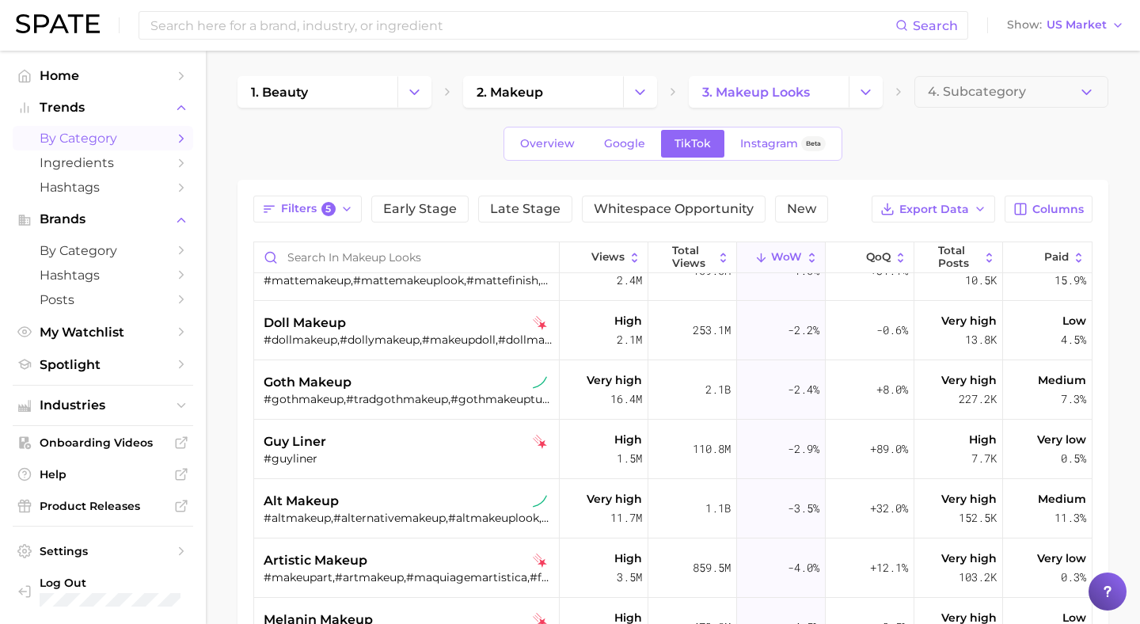
scroll to position [3138, 0]
